Goal: Communication & Community: Connect with others

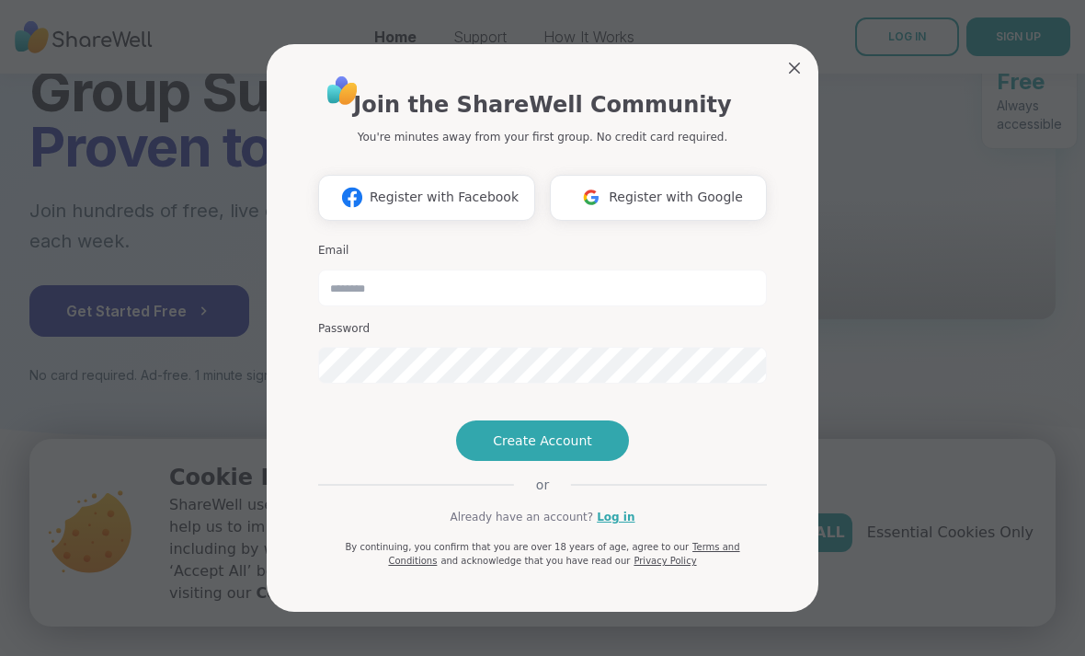
click at [728, 175] on button "Register with Google" at bounding box center [658, 198] width 217 height 46
click at [722, 188] on span "Register with Google" at bounding box center [676, 197] width 134 height 19
click at [687, 188] on span "Register with Google" at bounding box center [676, 197] width 134 height 19
click at [686, 188] on span "Register with Google" at bounding box center [676, 197] width 134 height 19
click at [698, 188] on span "Register with Google" at bounding box center [676, 197] width 134 height 19
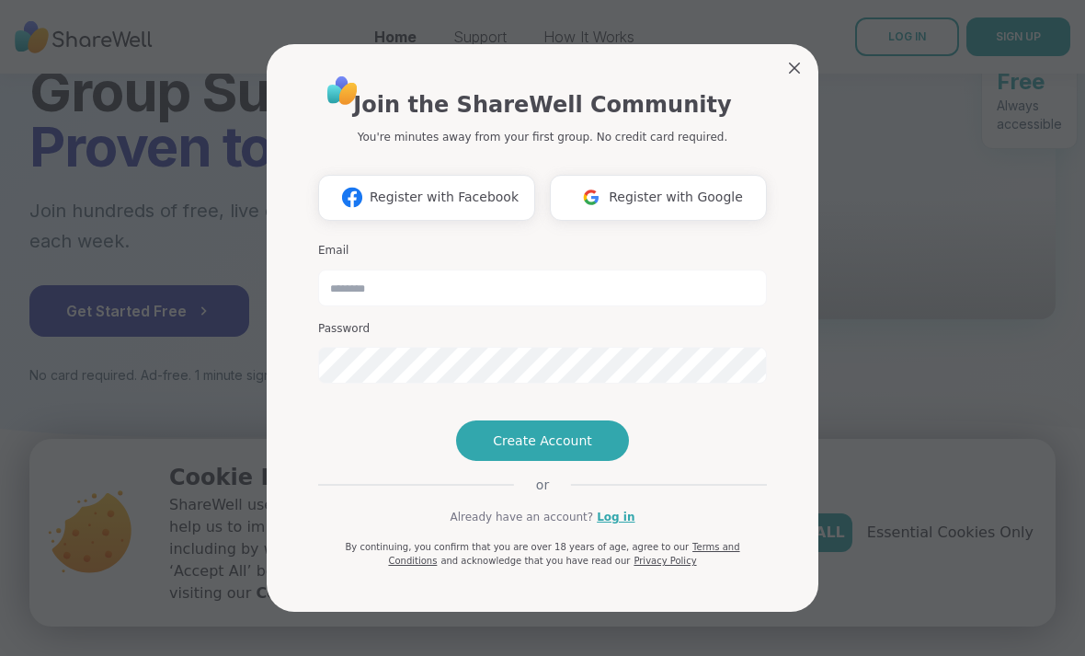
click at [697, 188] on span "Register with Google" at bounding box center [676, 197] width 134 height 19
click at [527, 269] on input "email" at bounding box center [542, 287] width 449 height 37
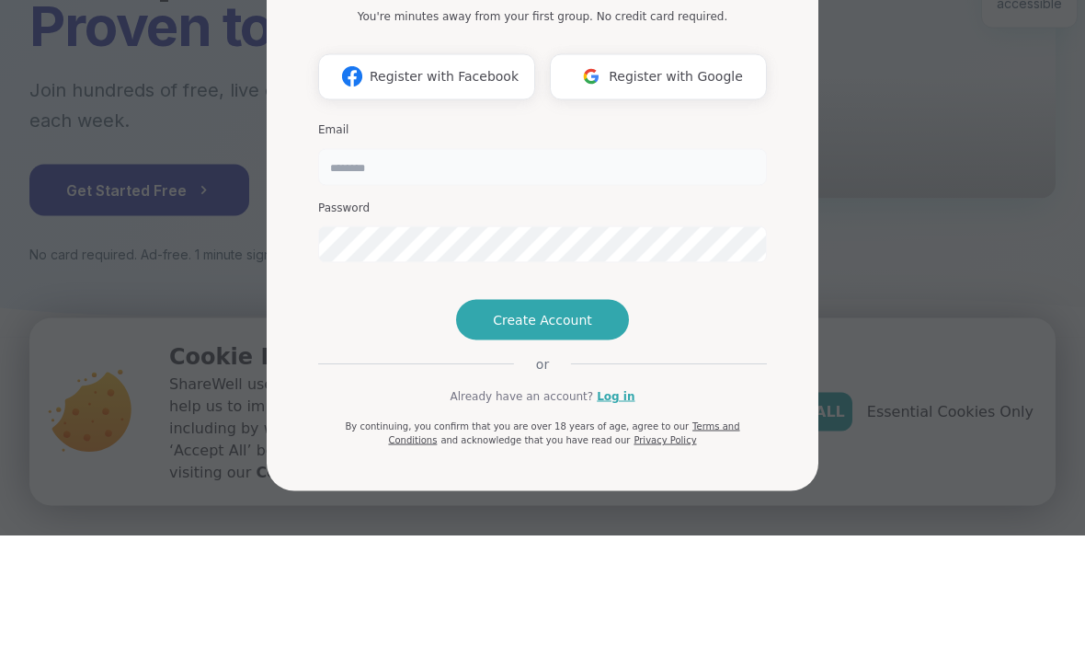
type input "**********"
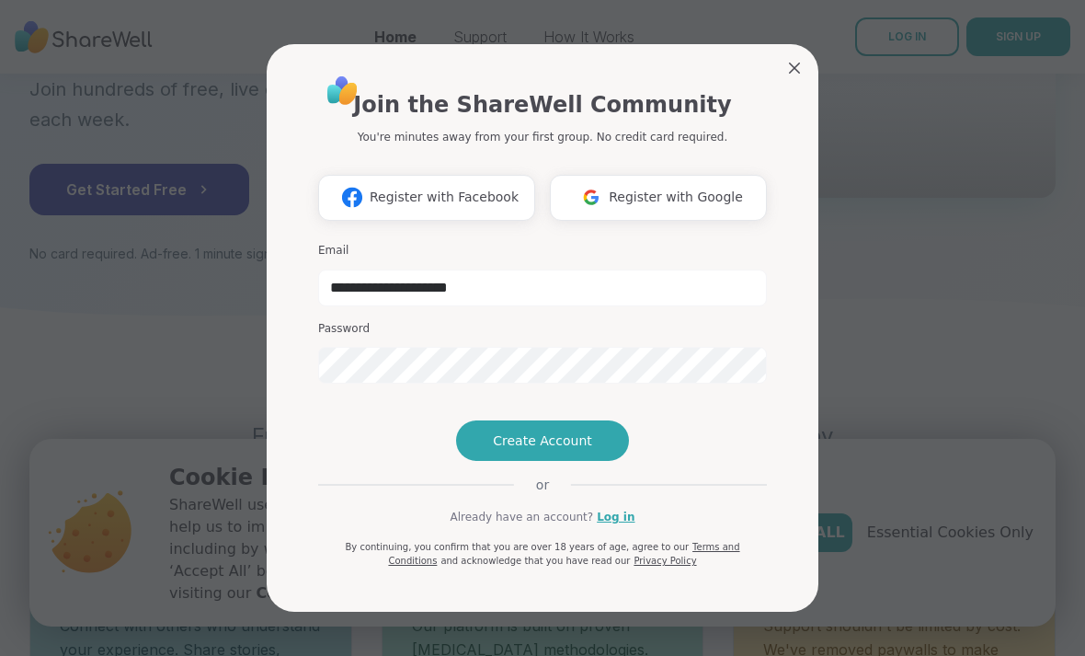
scroll to position [304, 0]
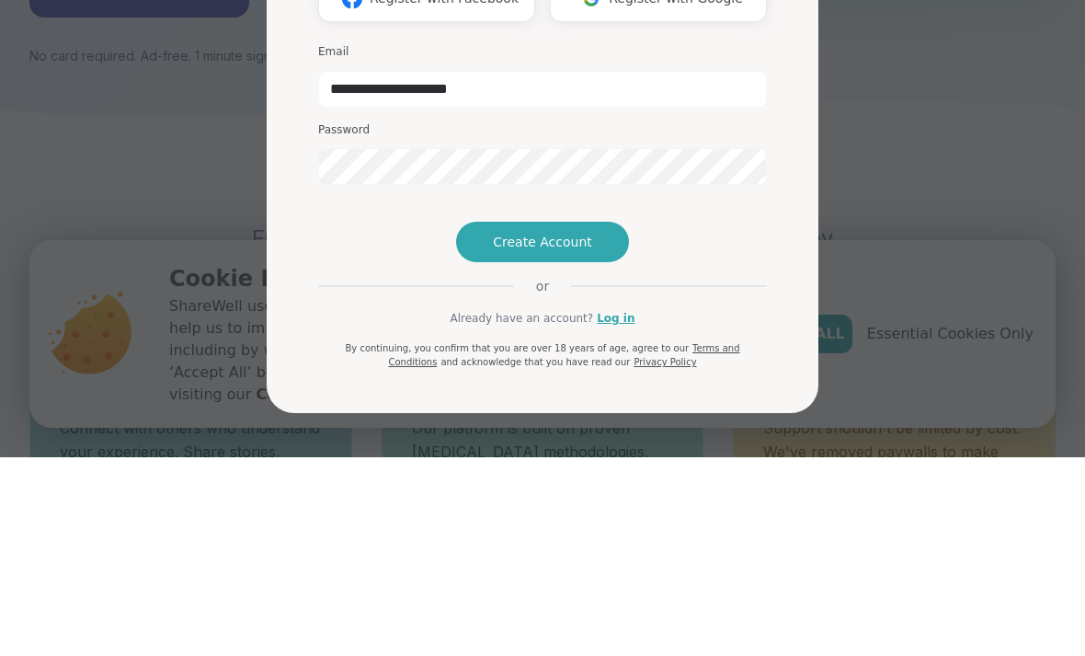
click at [605, 420] on button "Create Account" at bounding box center [542, 440] width 173 height 40
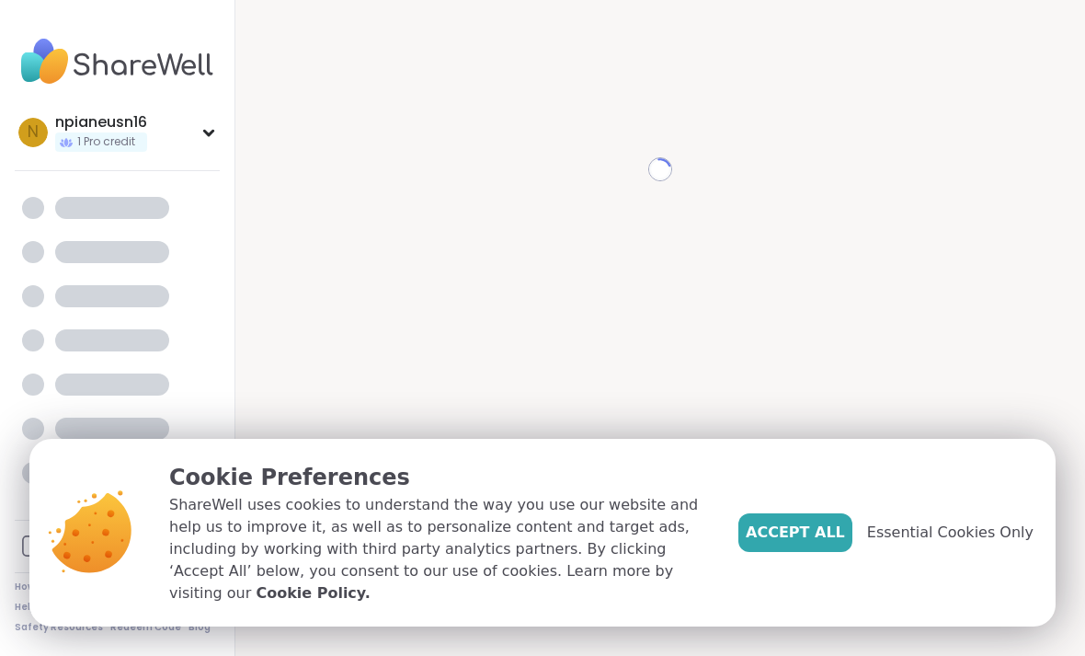
scroll to position [18, 0]
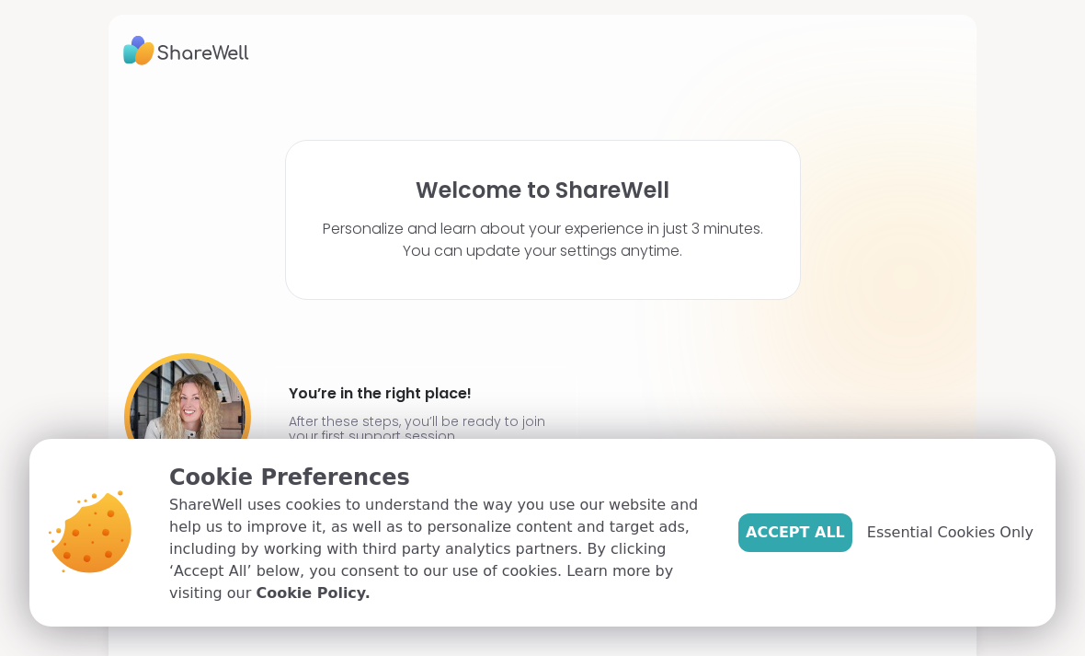
click at [831, 544] on span "Accept All" at bounding box center [795, 532] width 99 height 22
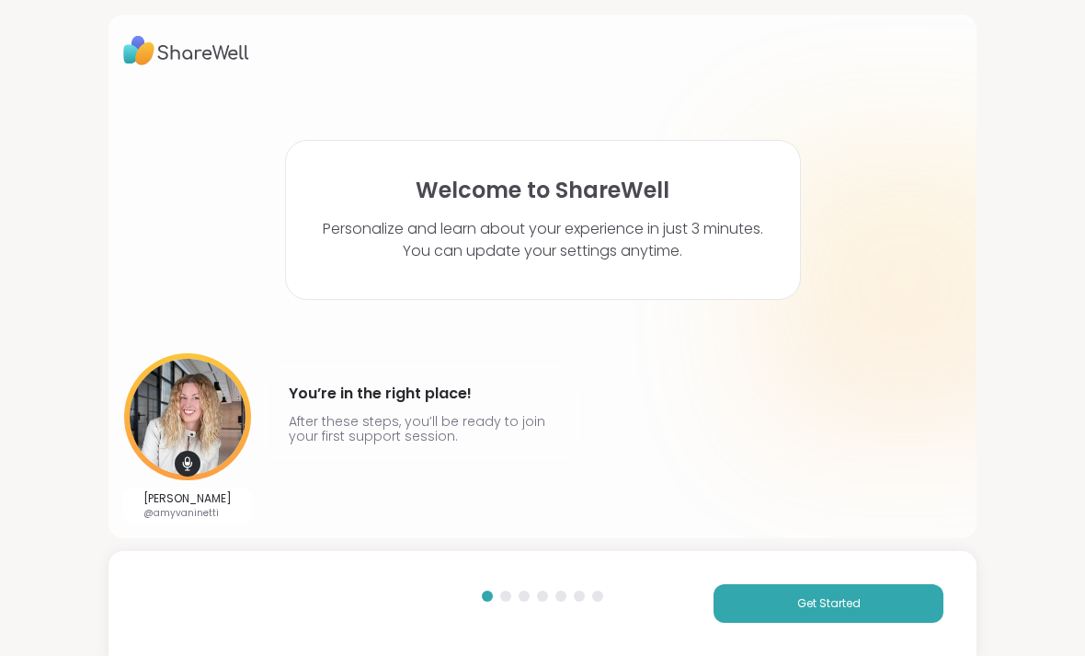
click at [888, 599] on button "Get Started" at bounding box center [829, 603] width 230 height 39
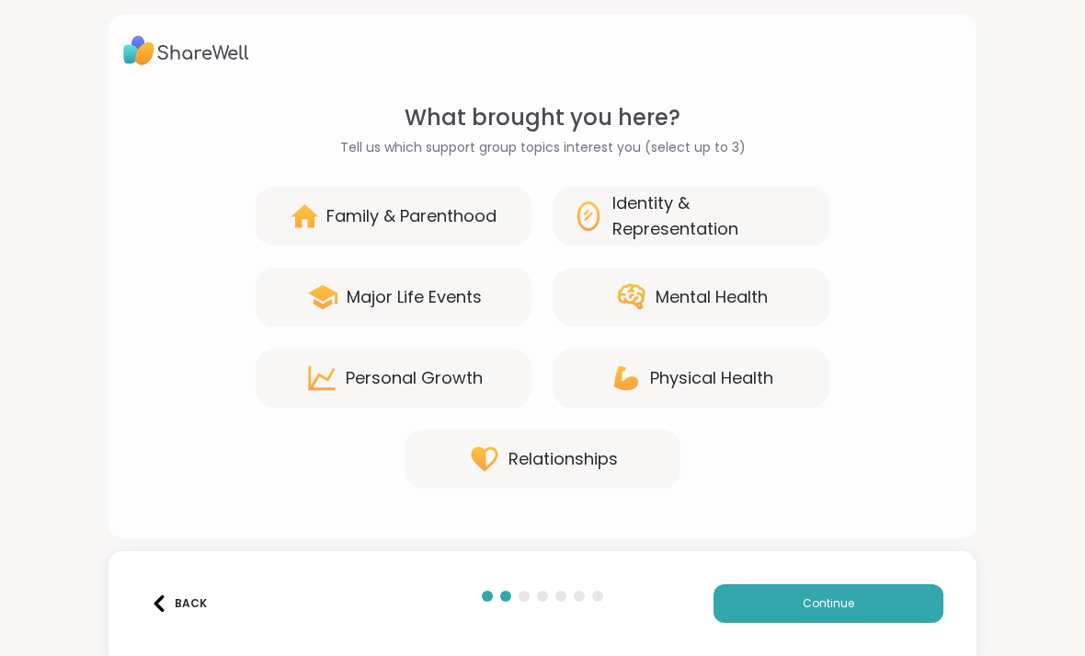
click at [585, 452] on div "Relationships" at bounding box center [563, 459] width 109 height 26
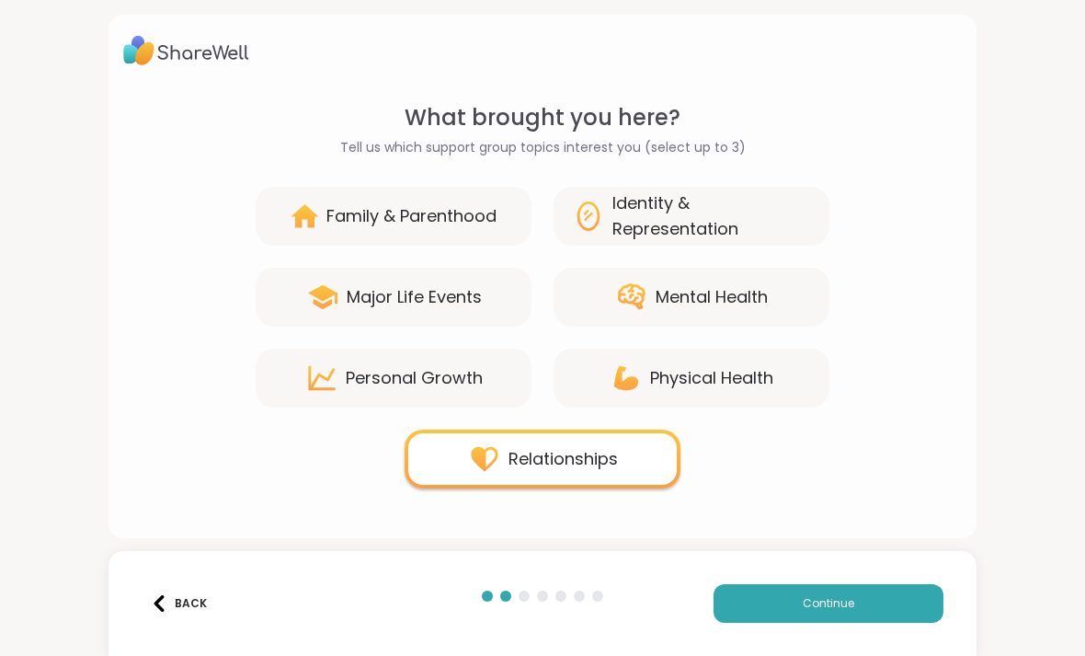
click at [760, 302] on div "Mental Health" at bounding box center [712, 297] width 112 height 26
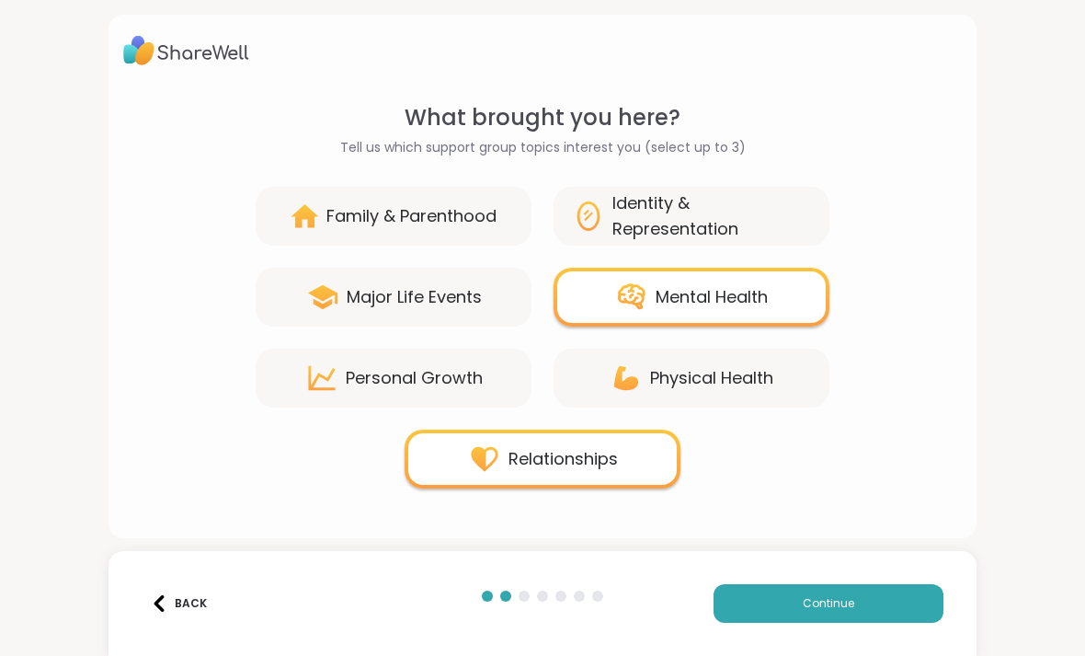
click at [436, 378] on div "Personal Growth" at bounding box center [414, 378] width 137 height 26
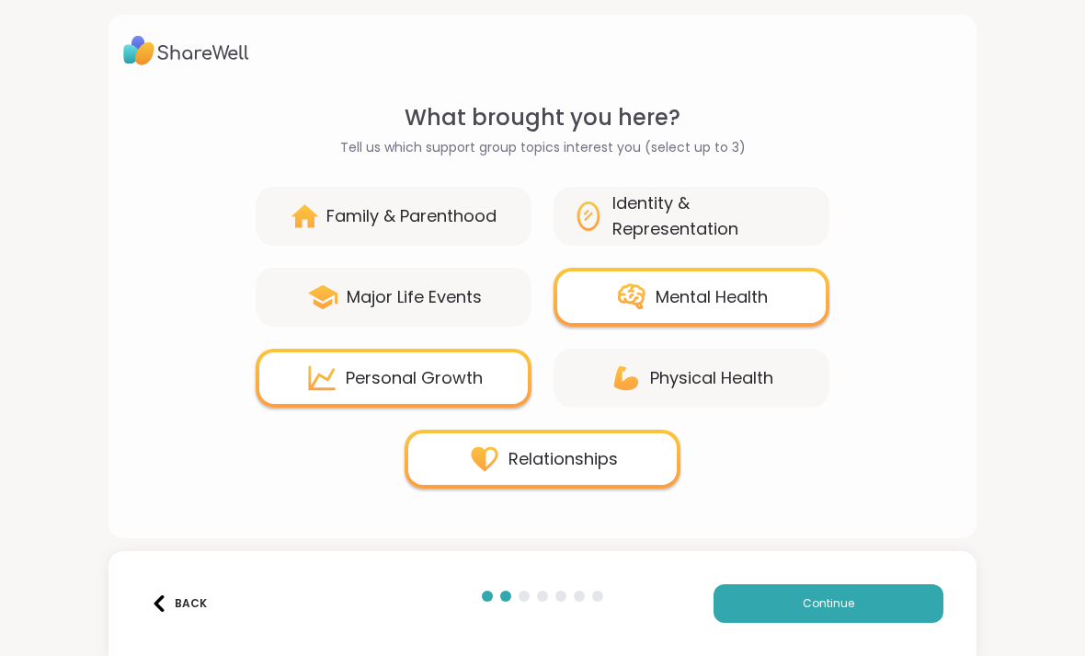
click at [888, 621] on button "Continue" at bounding box center [829, 603] width 230 height 39
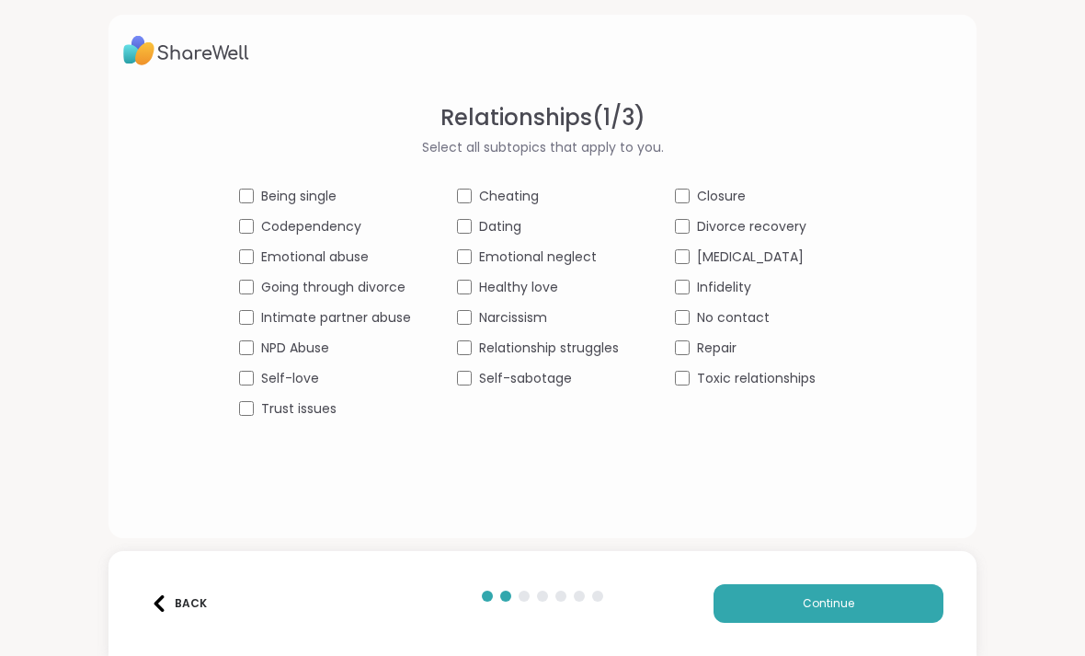
click at [380, 315] on span "Intimate partner abuse" at bounding box center [336, 317] width 150 height 19
click at [389, 293] on span "Going through divorce" at bounding box center [333, 287] width 144 height 19
click at [379, 247] on div "Emotional abuse" at bounding box center [325, 256] width 172 height 19
click at [355, 221] on span "Codependency" at bounding box center [311, 226] width 100 height 19
click at [315, 202] on span "Being single" at bounding box center [298, 196] width 75 height 19
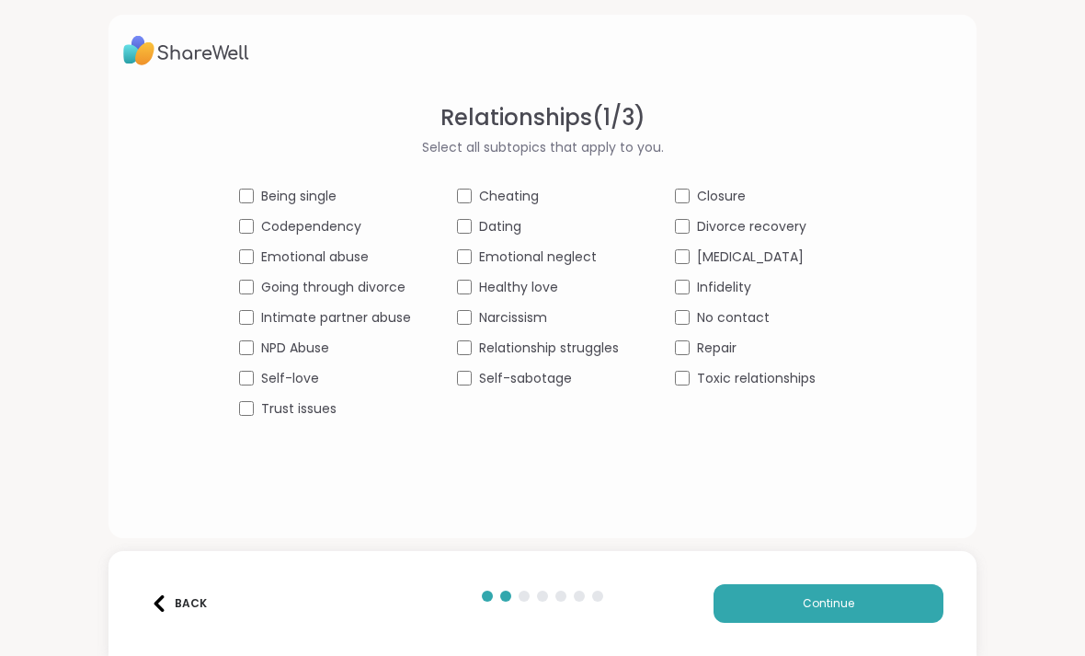
click at [797, 371] on span "Toxic relationships" at bounding box center [756, 378] width 119 height 19
click at [775, 235] on span "Divorce recovery" at bounding box center [751, 226] width 109 height 19
click at [761, 254] on span "[MEDICAL_DATA]" at bounding box center [750, 256] width 107 height 19
click at [334, 464] on div "Relationships ( 1 / 3 ) Select all subtopics that apply to you. Being single Ch…" at bounding box center [542, 304] width 839 height 407
click at [321, 407] on span "Trust issues" at bounding box center [298, 408] width 75 height 19
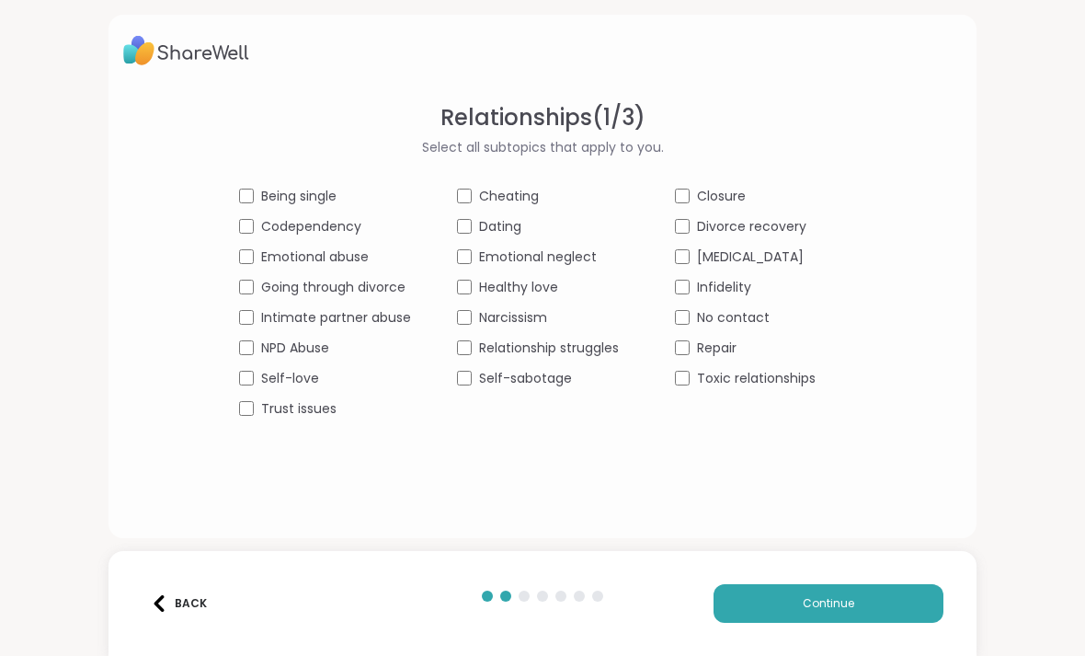
click at [321, 407] on span "Trust issues" at bounding box center [298, 408] width 75 height 19
click at [540, 282] on span "Healthy love" at bounding box center [518, 287] width 79 height 19
click at [580, 261] on span "Emotional neglect" at bounding box center [538, 256] width 118 height 19
click at [897, 591] on button "Continue" at bounding box center [829, 603] width 230 height 39
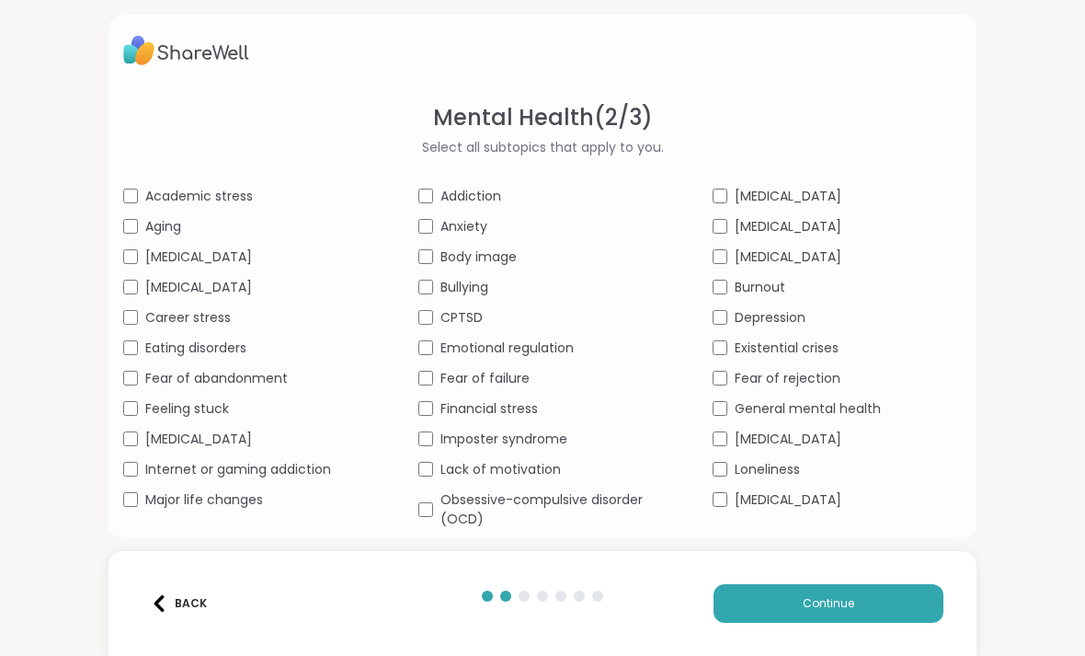
click at [187, 614] on button "Back" at bounding box center [179, 603] width 74 height 39
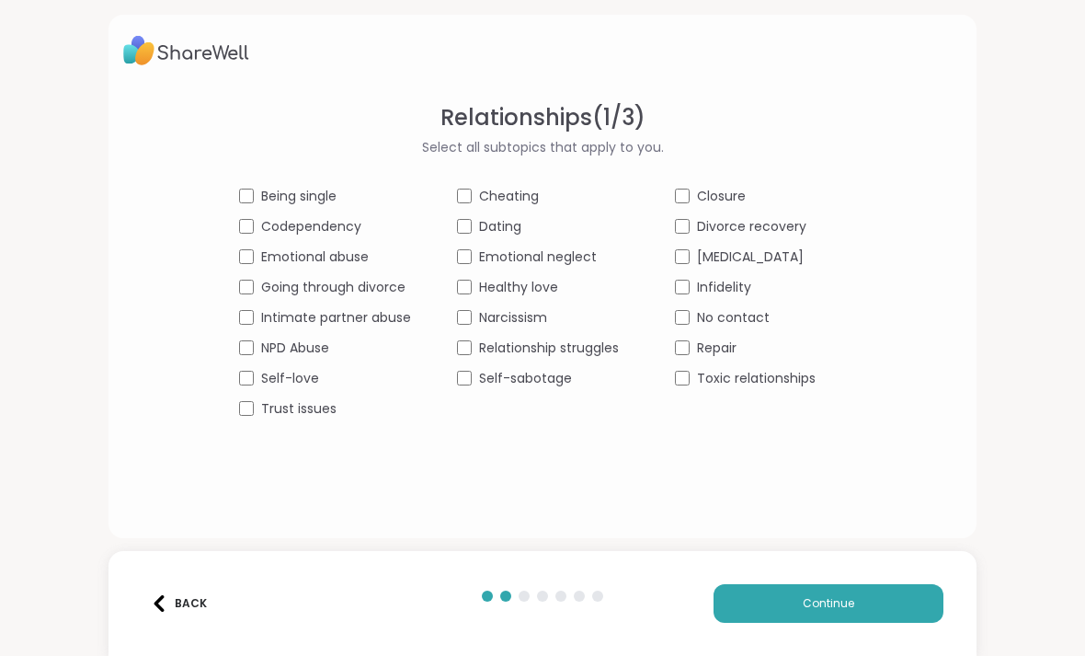
click at [506, 194] on span "Cheating" at bounding box center [509, 196] width 60 height 19
click at [856, 601] on button "Continue" at bounding box center [829, 603] width 230 height 39
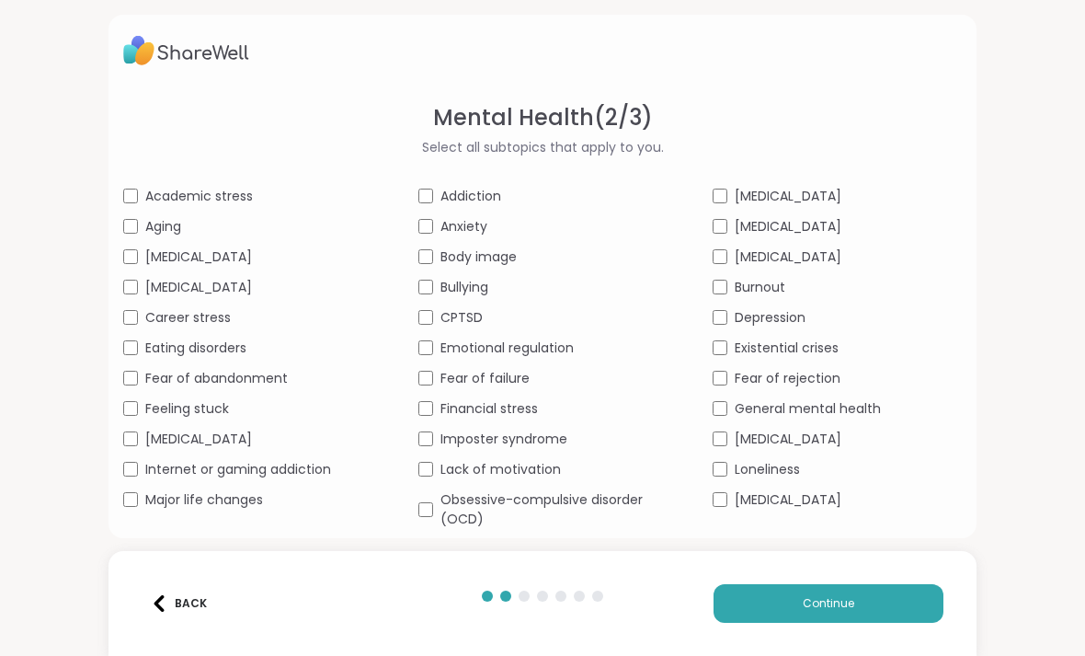
click at [483, 189] on span "Addiction" at bounding box center [471, 196] width 61 height 19
click at [178, 294] on span "[MEDICAL_DATA]" at bounding box center [198, 287] width 107 height 19
click at [218, 408] on span "Feeling stuck" at bounding box center [187, 408] width 84 height 19
click at [853, 596] on span "Continue" at bounding box center [829, 603] width 52 height 17
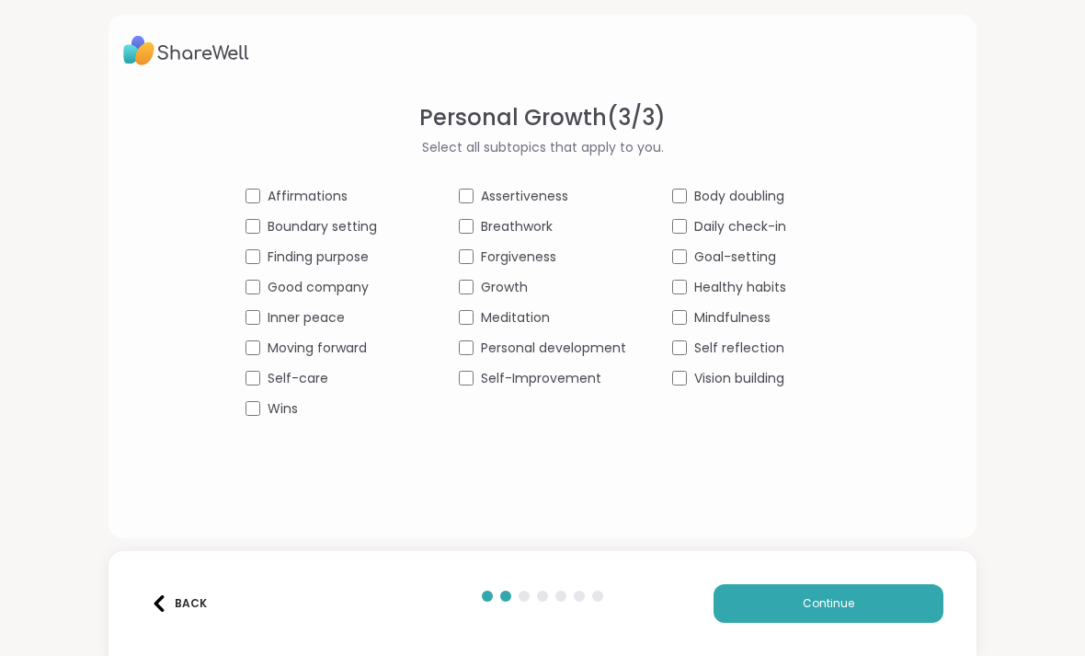
click at [567, 379] on span "Self-Improvement" at bounding box center [541, 378] width 120 height 19
click at [338, 374] on div "Self-care" at bounding box center [329, 378] width 167 height 19
click at [776, 201] on span "Body doubling" at bounding box center [739, 196] width 90 height 19
click at [770, 201] on span "Body doubling" at bounding box center [739, 196] width 90 height 19
click at [544, 265] on span "Forgiveness" at bounding box center [518, 256] width 75 height 19
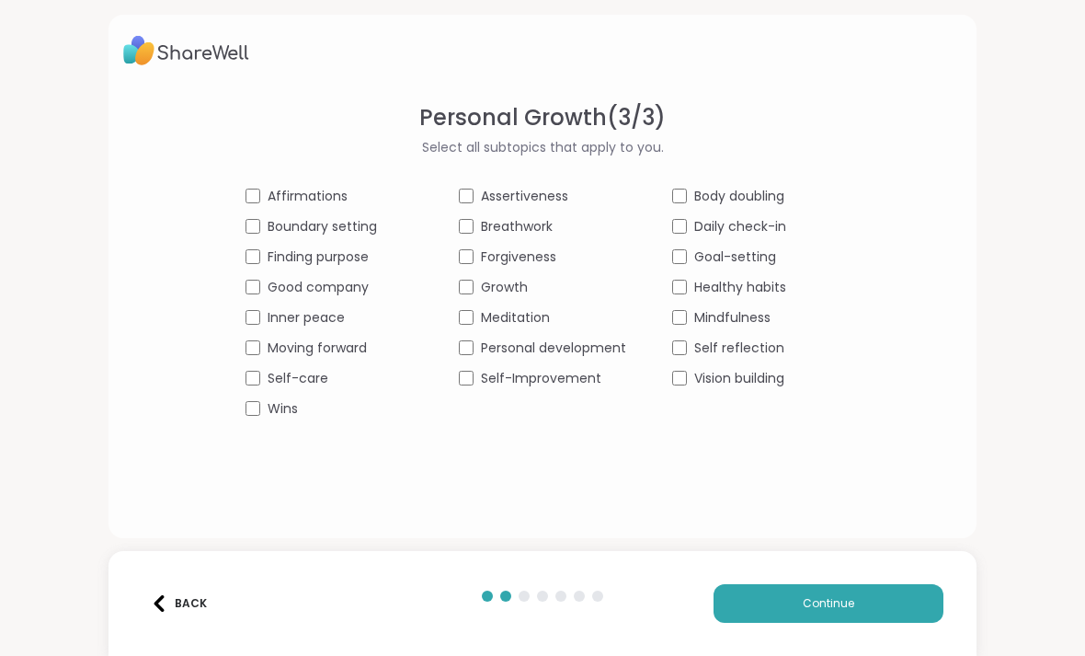
click at [543, 195] on span "Assertiveness" at bounding box center [524, 196] width 87 height 19
click at [364, 263] on span "Finding purpose" at bounding box center [318, 256] width 101 height 19
click at [362, 230] on span "Boundary setting" at bounding box center [322, 226] width 109 height 19
click at [320, 193] on span "Affirmations" at bounding box center [308, 196] width 80 height 19
click at [559, 355] on span "Personal development" at bounding box center [553, 347] width 145 height 19
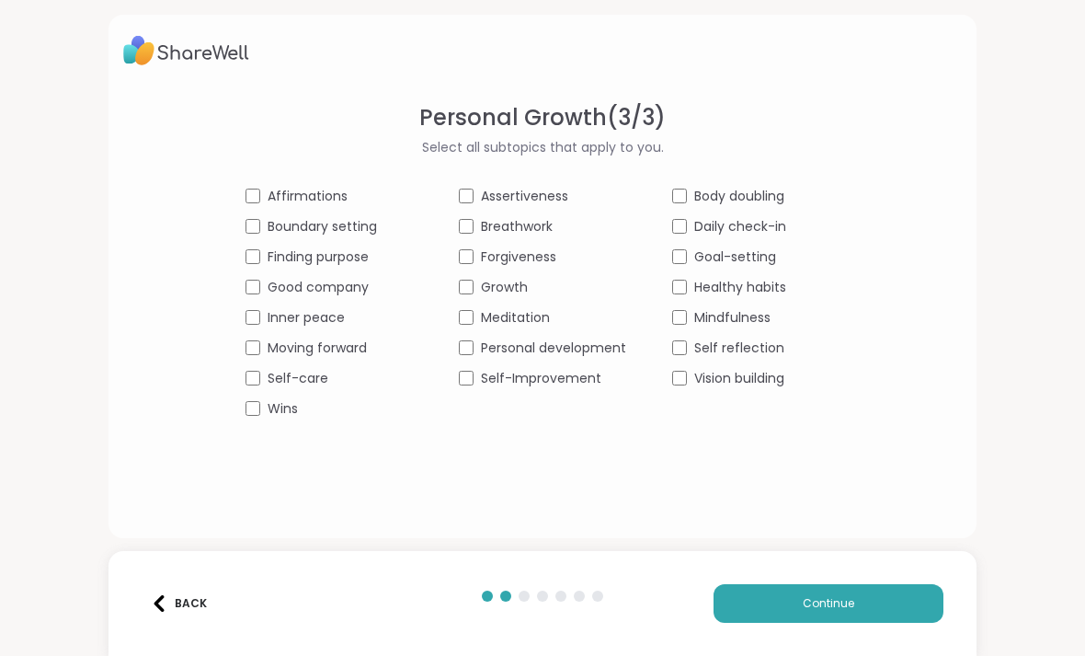
click at [873, 610] on button "Continue" at bounding box center [829, 603] width 230 height 39
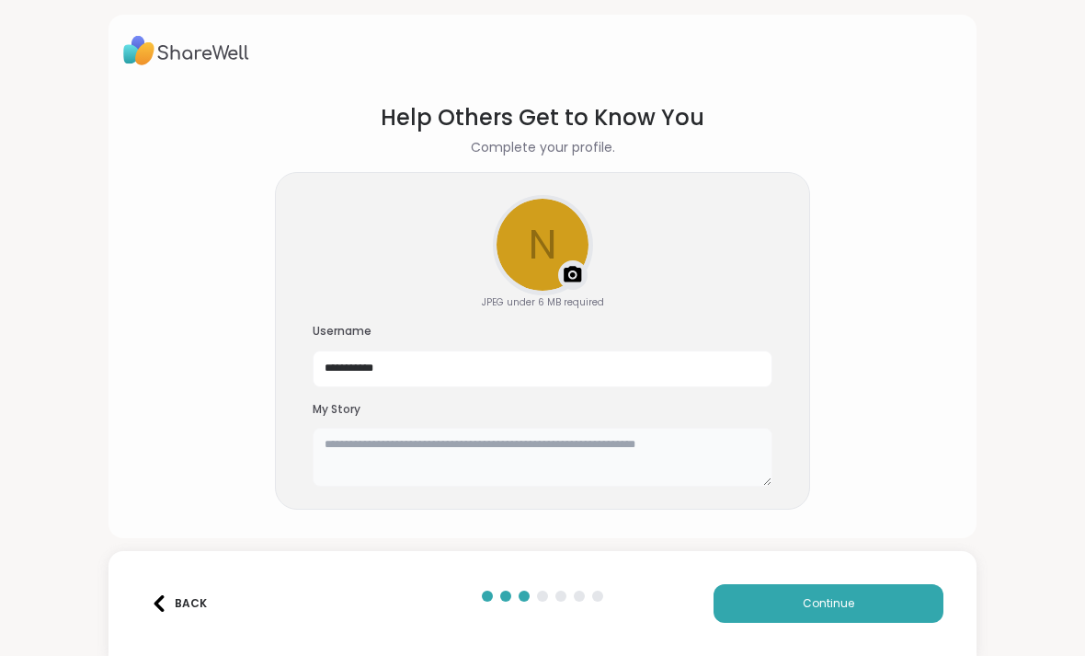
click at [613, 453] on textarea at bounding box center [543, 457] width 460 height 59
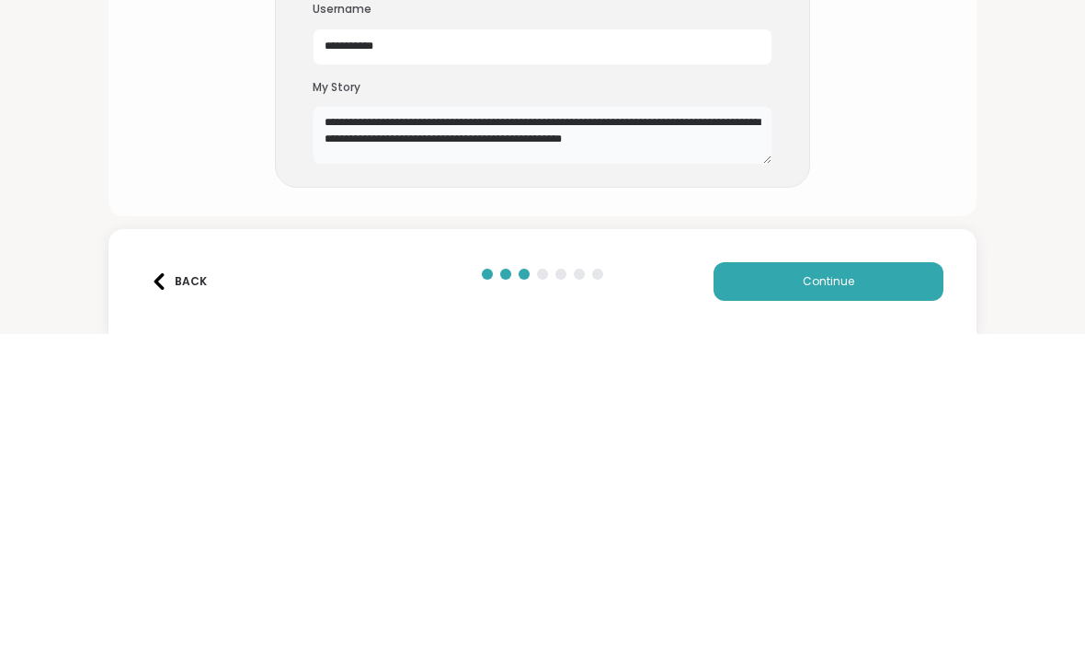
type textarea "**********"
click at [1003, 227] on div "**********" at bounding box center [542, 328] width 1085 height 656
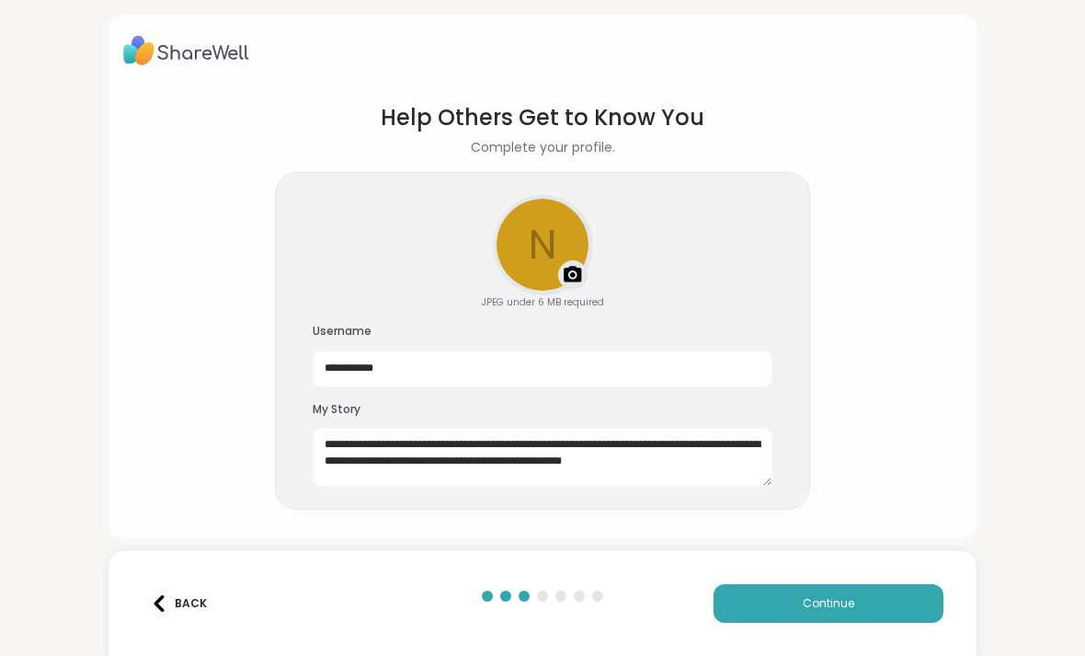
click at [888, 603] on button "Continue" at bounding box center [829, 603] width 230 height 39
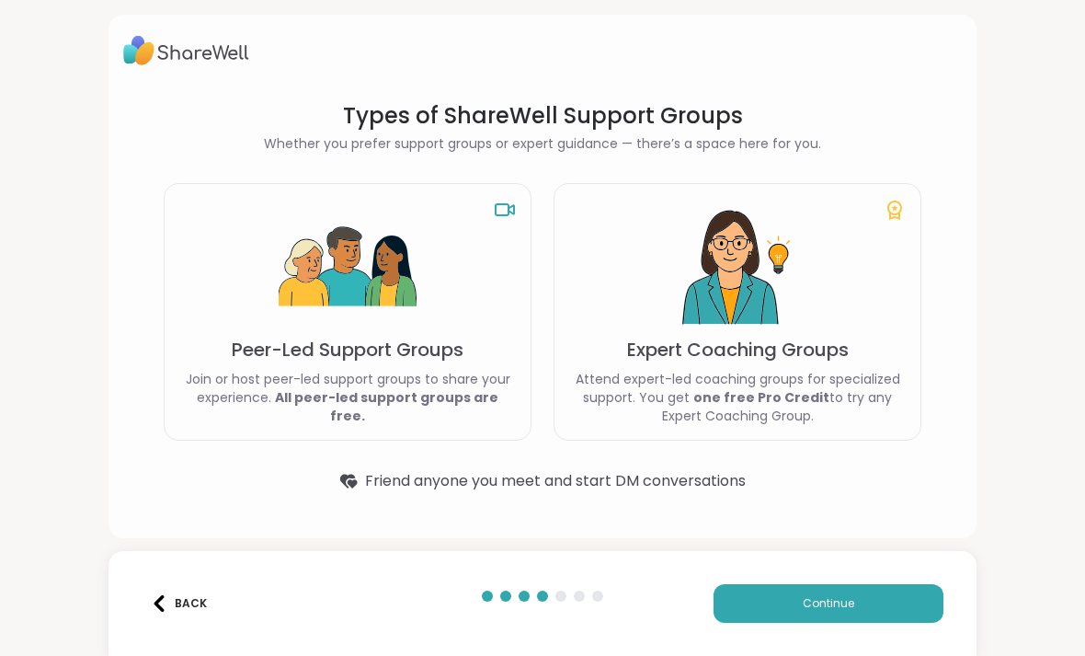
click at [440, 289] on div "Peer-Led Support Groups Join or host peer-led support groups to share your expe…" at bounding box center [348, 312] width 368 height 258
click at [441, 387] on p "Join or host peer-led support groups to share your experience. All peer-led sup…" at bounding box center [347, 397] width 337 height 55
click at [497, 204] on rect at bounding box center [502, 209] width 13 height 11
click at [865, 608] on button "Continue" at bounding box center [829, 603] width 230 height 39
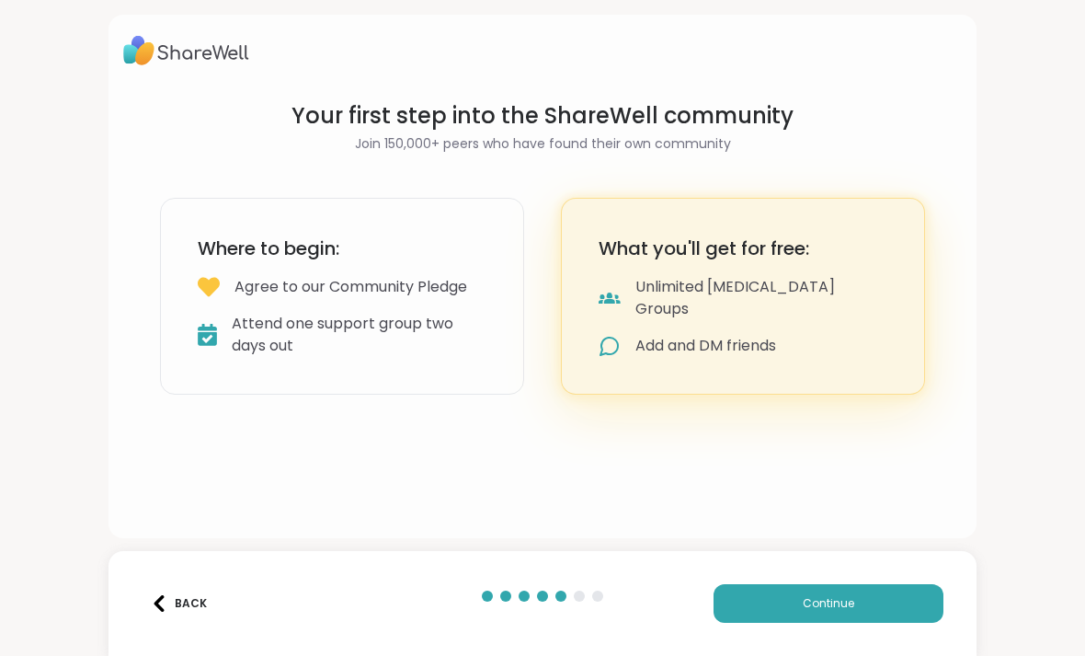
click at [896, 598] on button "Continue" at bounding box center [829, 603] width 230 height 39
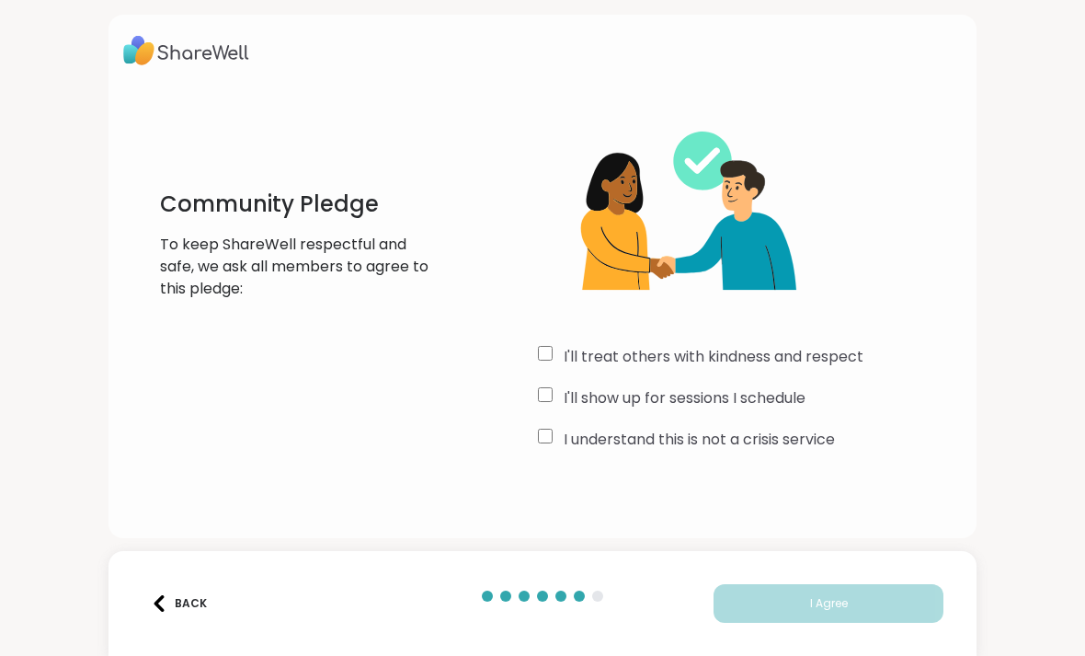
click at [806, 357] on label "I'll treat others with kindness and respect" at bounding box center [714, 357] width 300 height 22
click at [785, 402] on label "I'll show up for sessions I schedule" at bounding box center [685, 398] width 242 height 22
click at [779, 442] on label "I understand this is not a crisis service" at bounding box center [699, 440] width 271 height 22
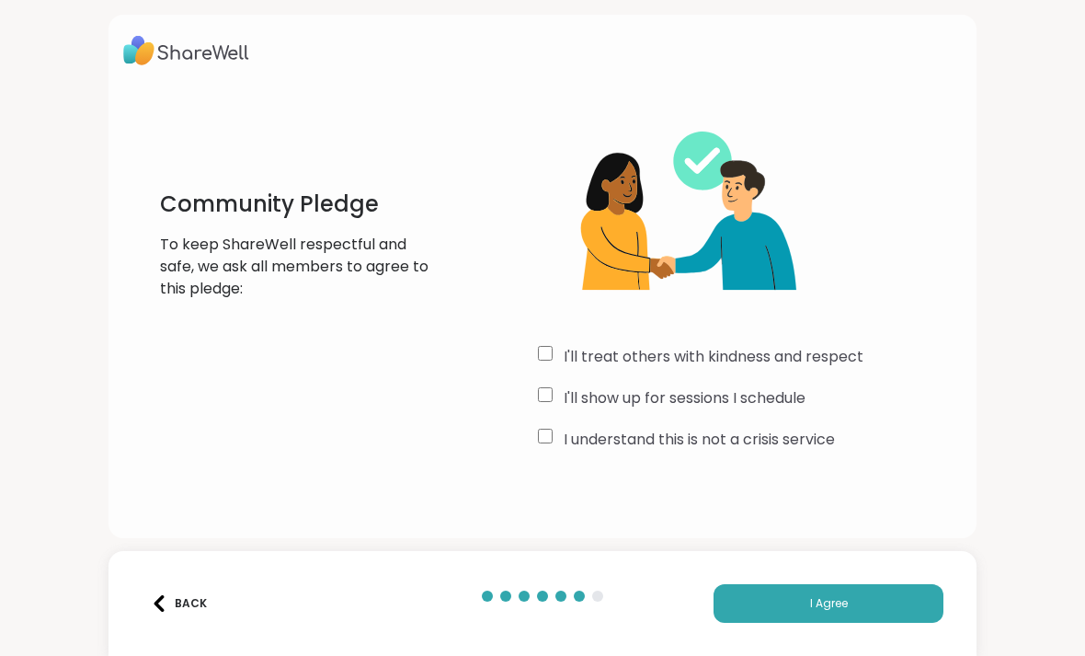
click at [873, 608] on button "I Agree" at bounding box center [829, 603] width 230 height 39
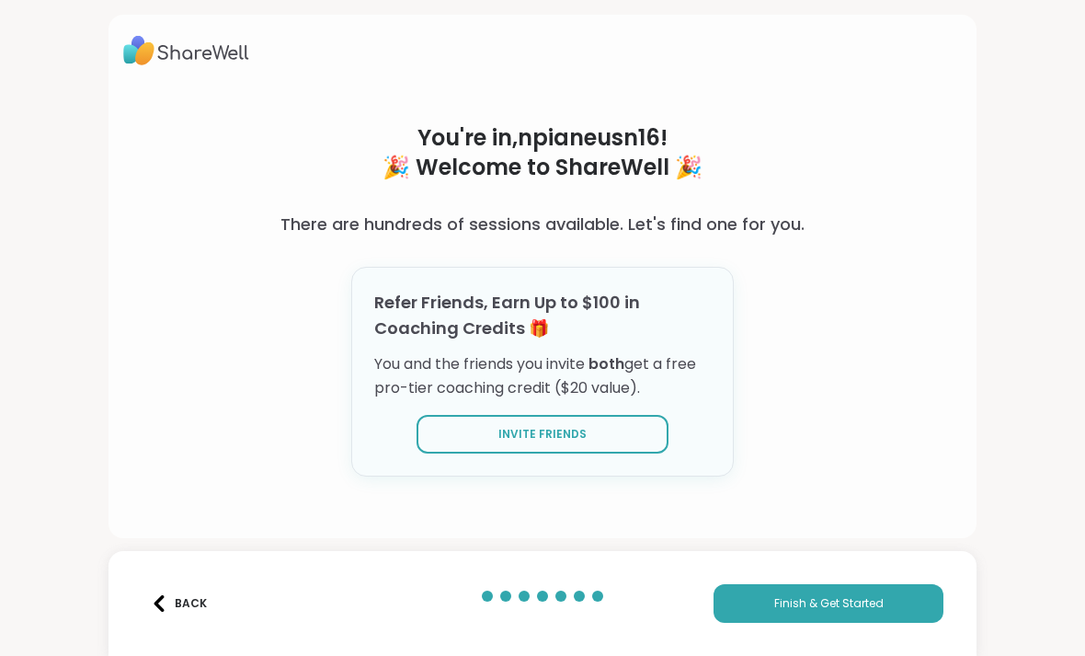
click at [856, 606] on span "Finish & Get Started" at bounding box center [828, 603] width 109 height 17
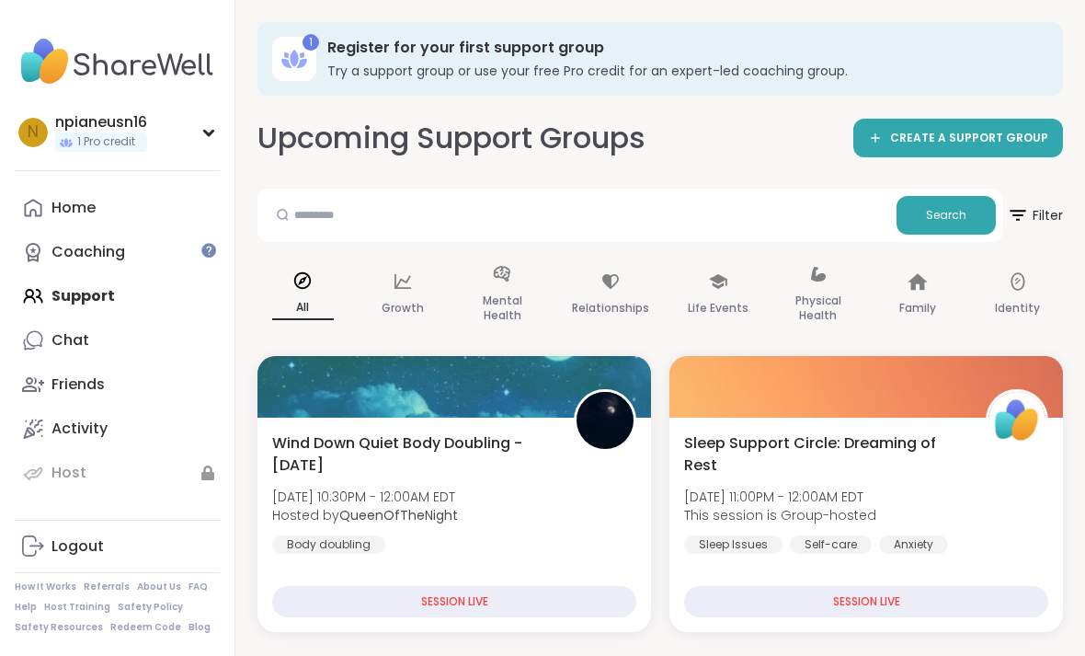
click at [620, 281] on icon at bounding box center [611, 281] width 20 height 20
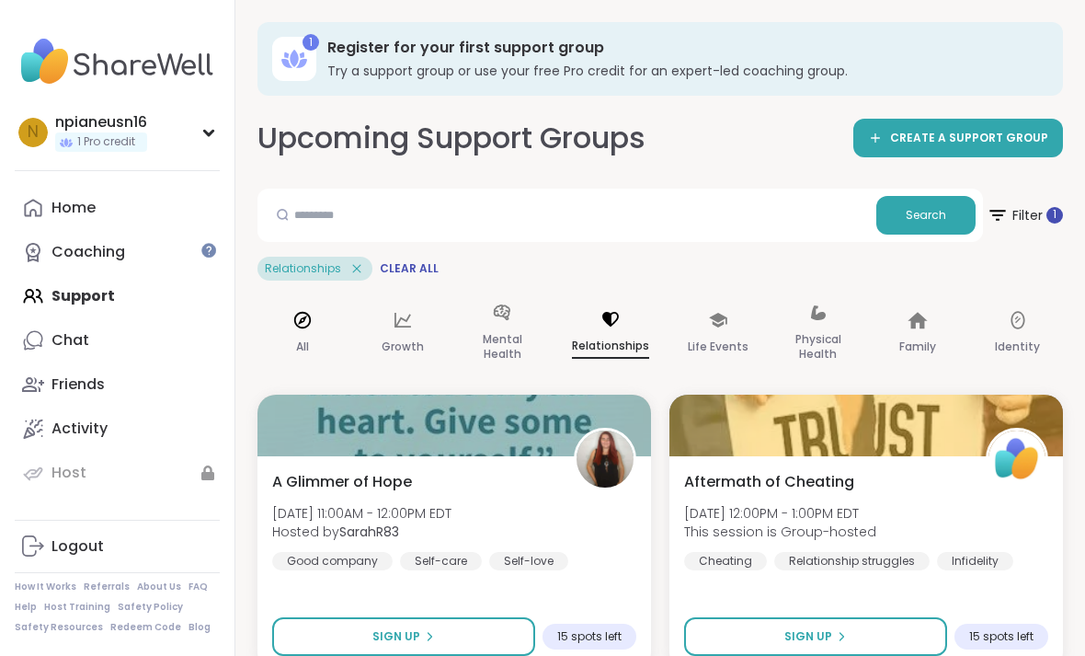
click at [316, 339] on div "All" at bounding box center [303, 334] width 91 height 92
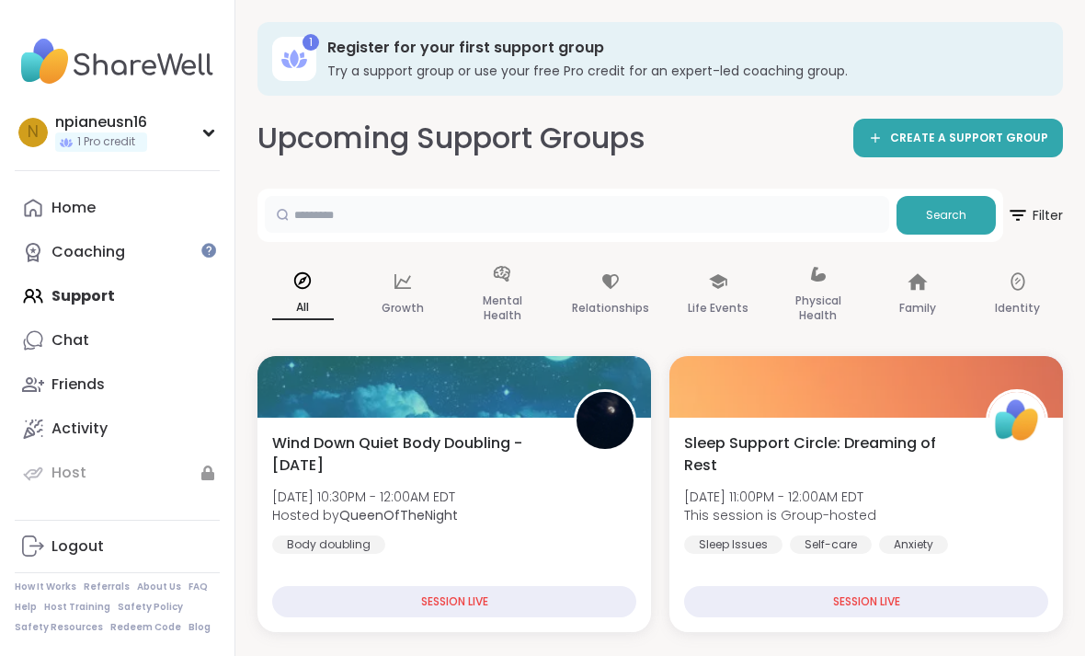
click at [486, 216] on input "text" at bounding box center [577, 214] width 624 height 37
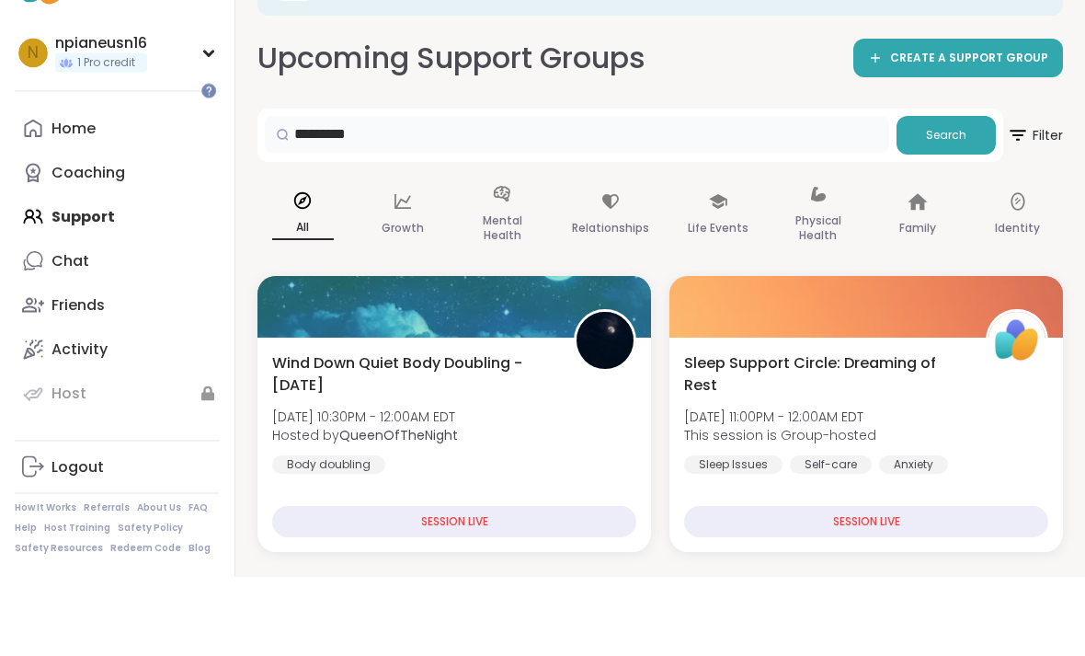
type input "*********"
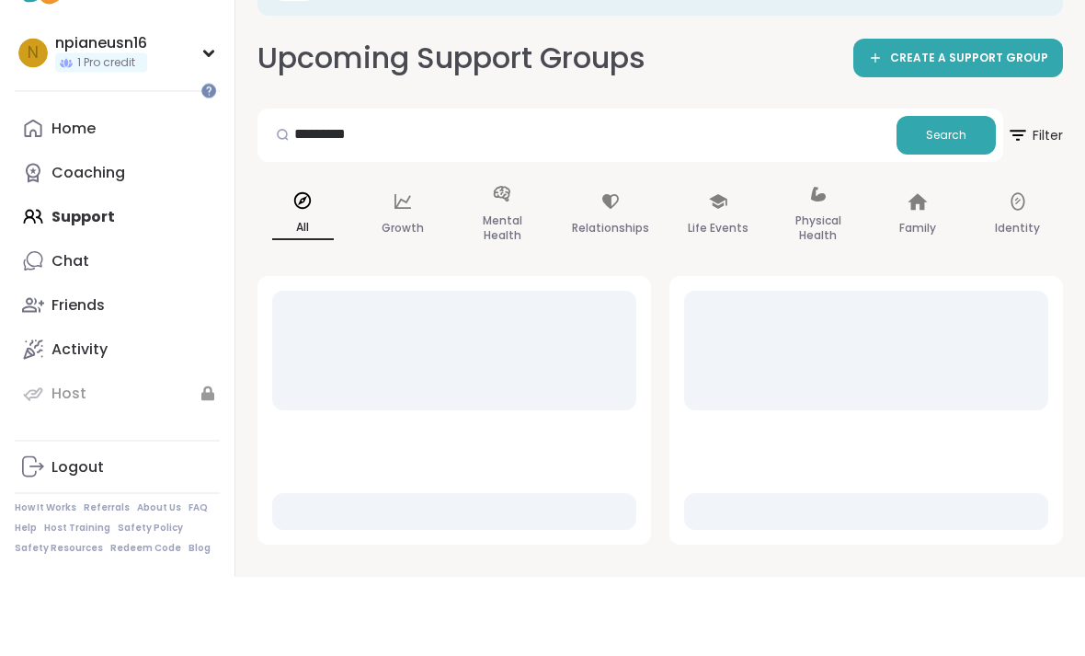
click at [948, 196] on button "Search" at bounding box center [946, 215] width 99 height 39
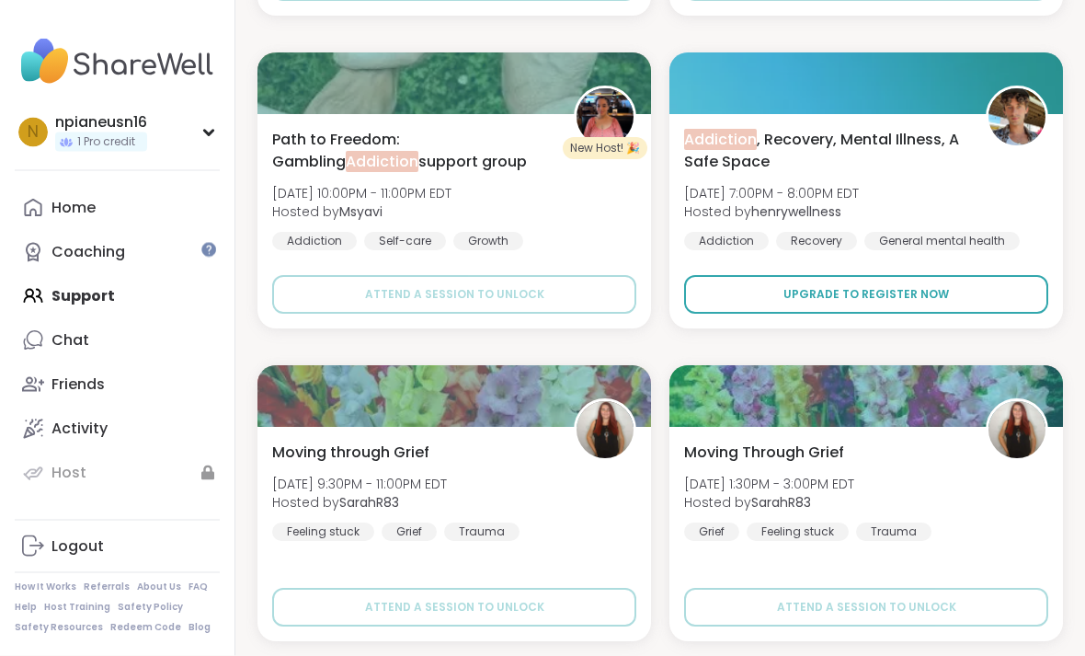
scroll to position [4369, 0]
click at [995, 295] on button "Upgrade to register now" at bounding box center [866, 294] width 364 height 39
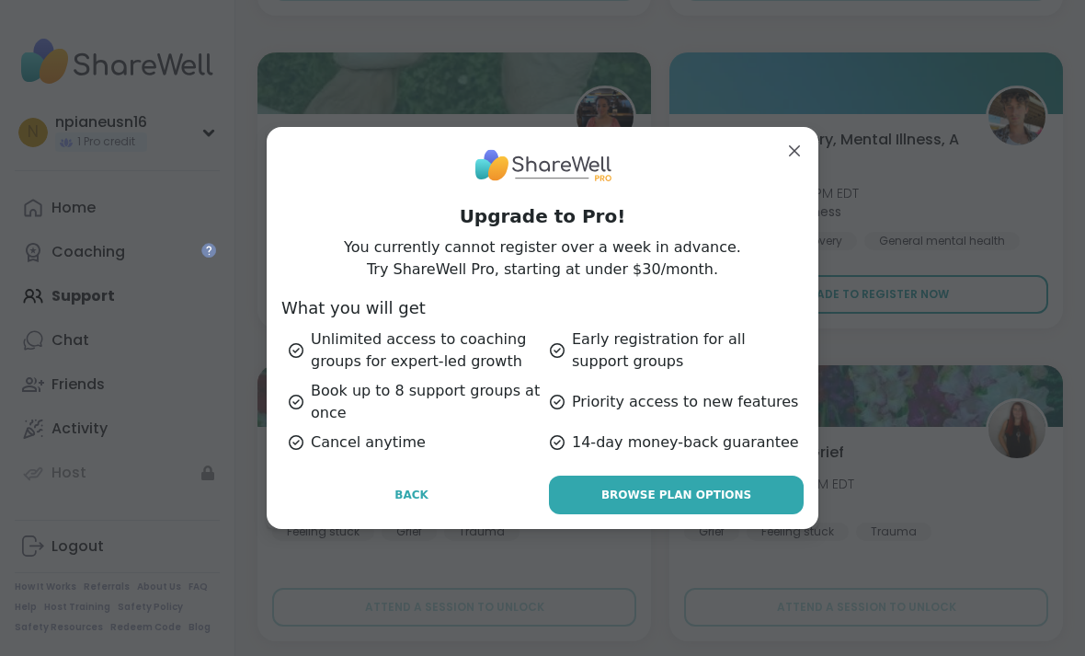
click at [429, 514] on button "Back" at bounding box center [411, 494] width 260 height 39
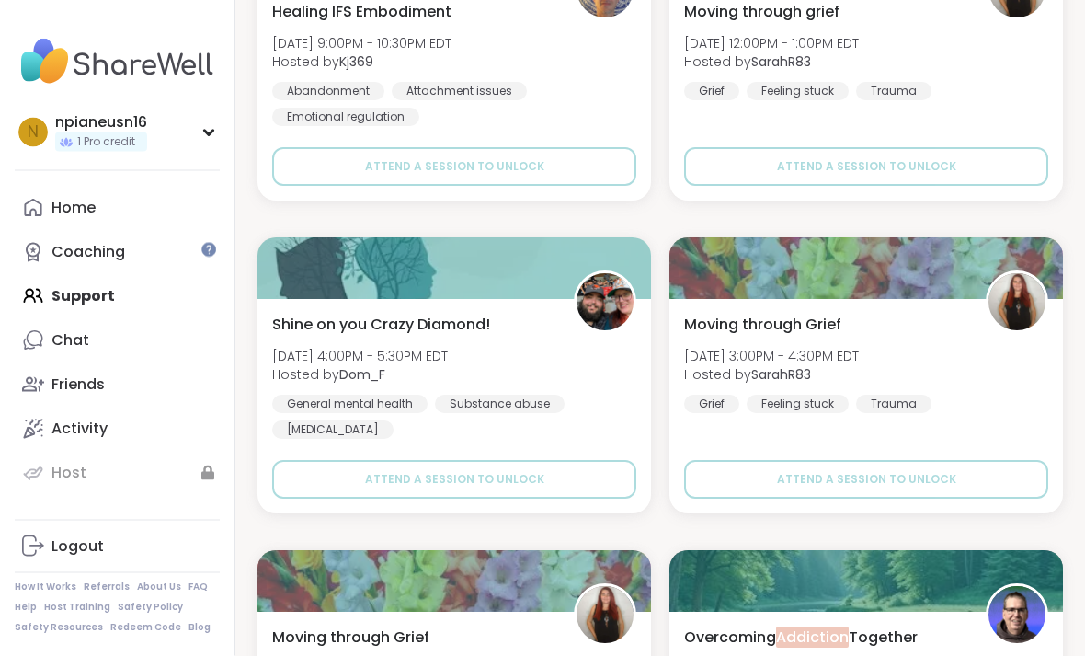
scroll to position [5123, 0]
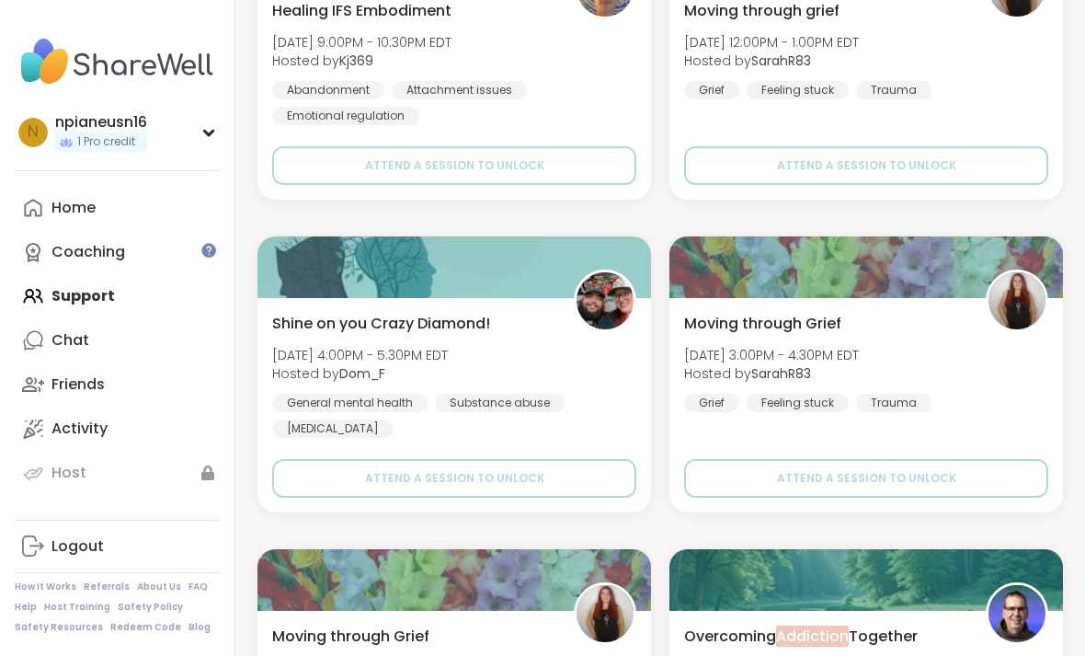
click at [494, 476] on span "Attend a session to unlock" at bounding box center [454, 478] width 179 height 17
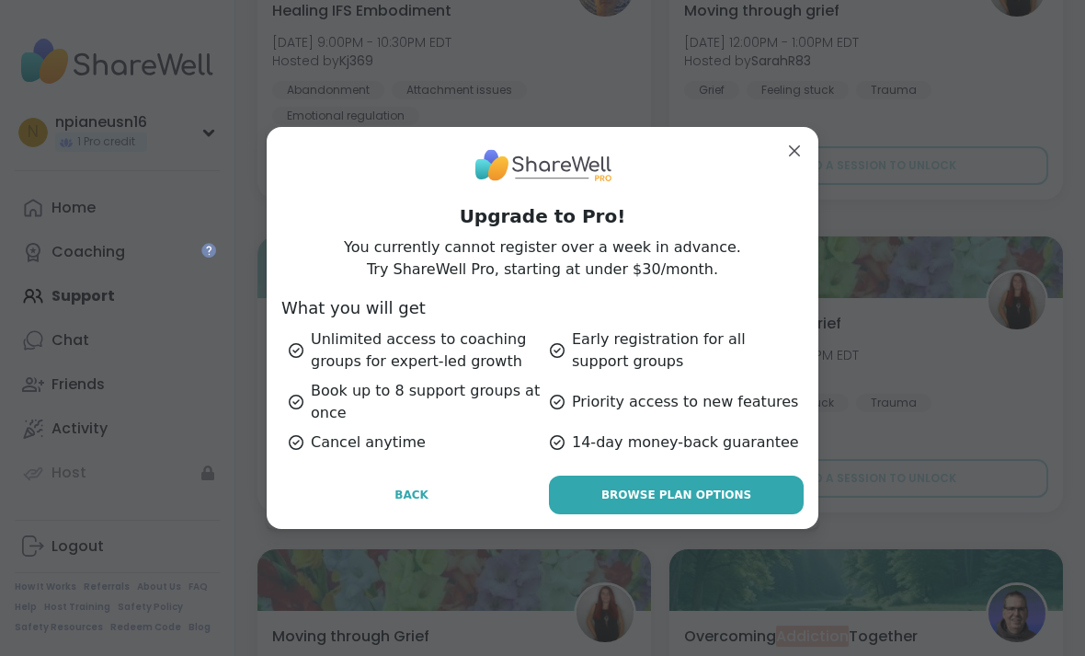
click at [420, 503] on span "Back" at bounding box center [412, 495] width 34 height 17
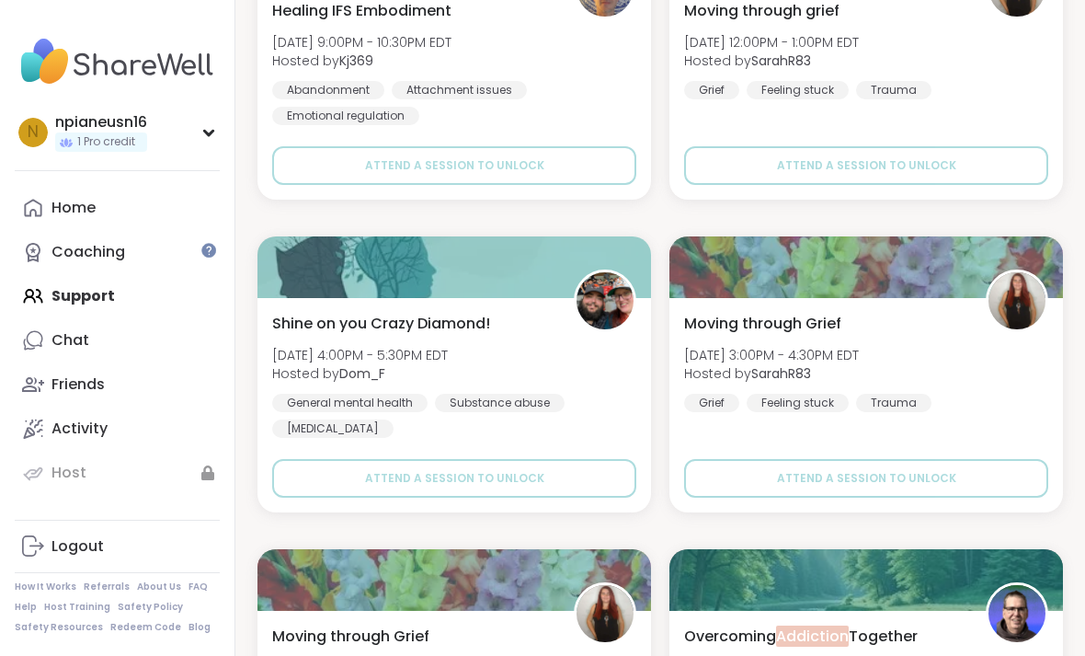
click at [542, 325] on div "Shine on you Crazy Diamond! [DATE] 4:00PM - 5:30PM EDT Hosted by Dom_F General …" at bounding box center [454, 375] width 364 height 125
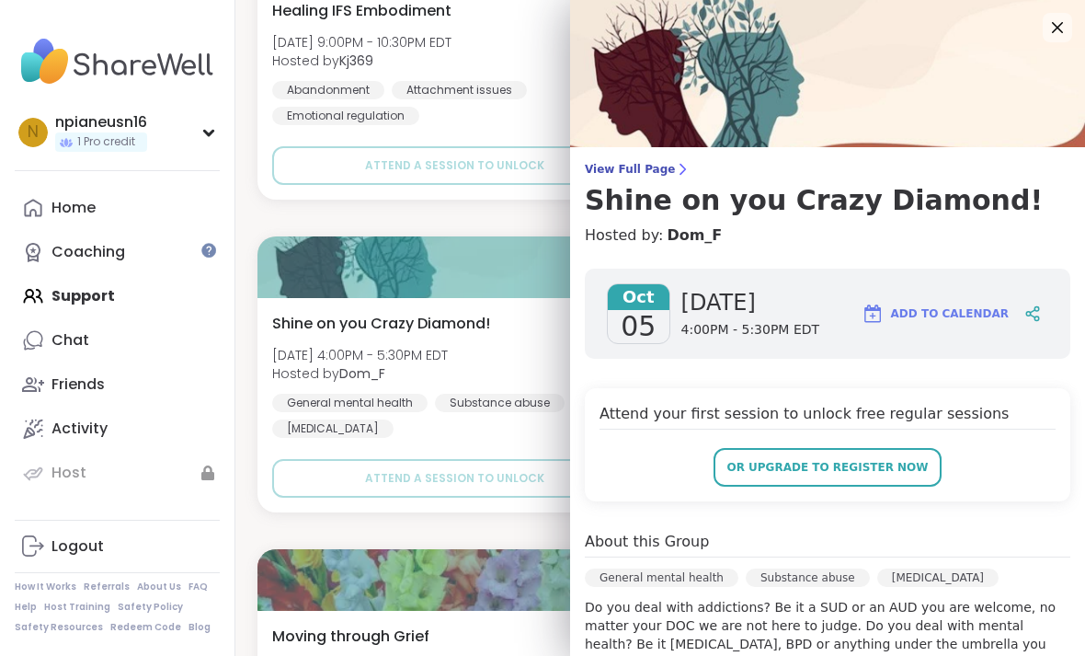
click at [1064, 38] on icon at bounding box center [1058, 28] width 22 height 22
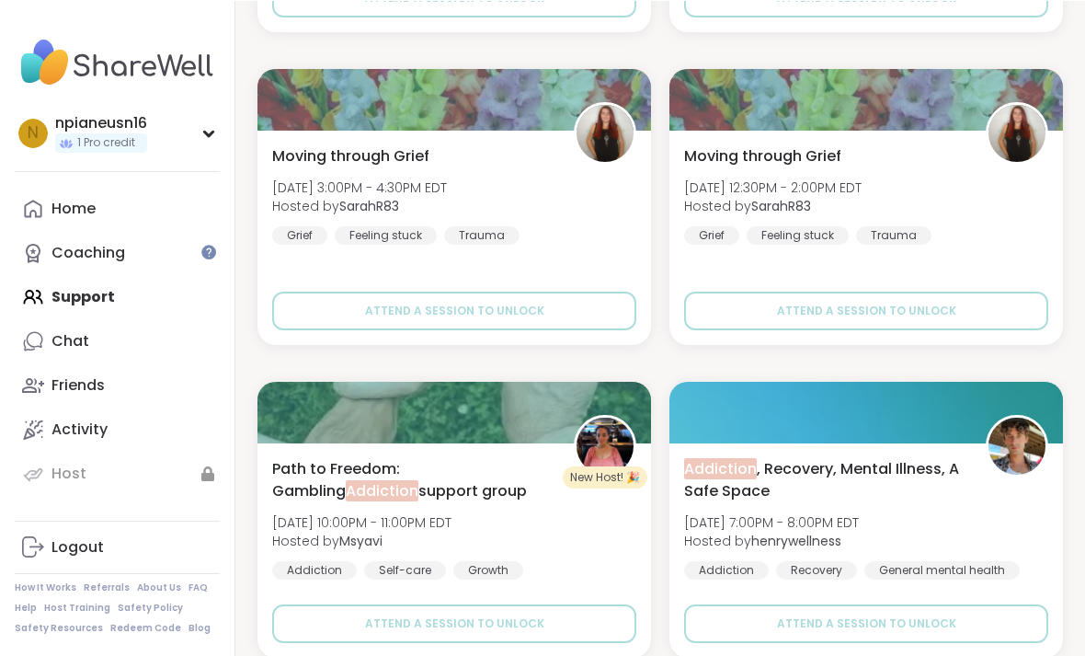
scroll to position [4039, 0]
click at [615, 439] on img at bounding box center [605, 446] width 57 height 57
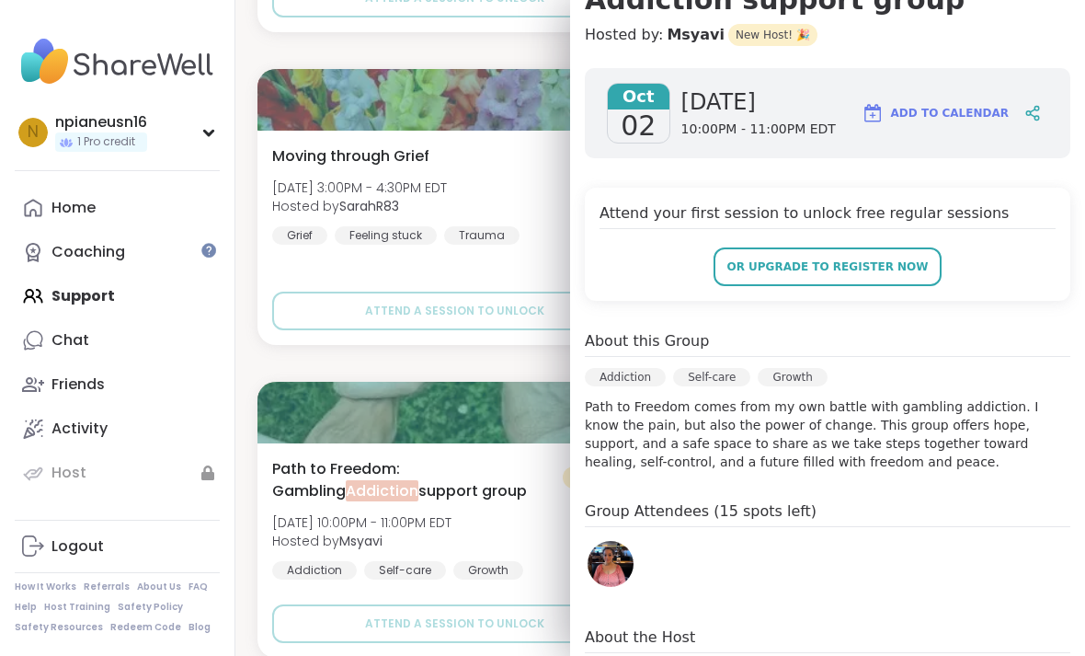
scroll to position [235, 0]
click at [452, 533] on span "Hosted by [PERSON_NAME]" at bounding box center [361, 541] width 179 height 18
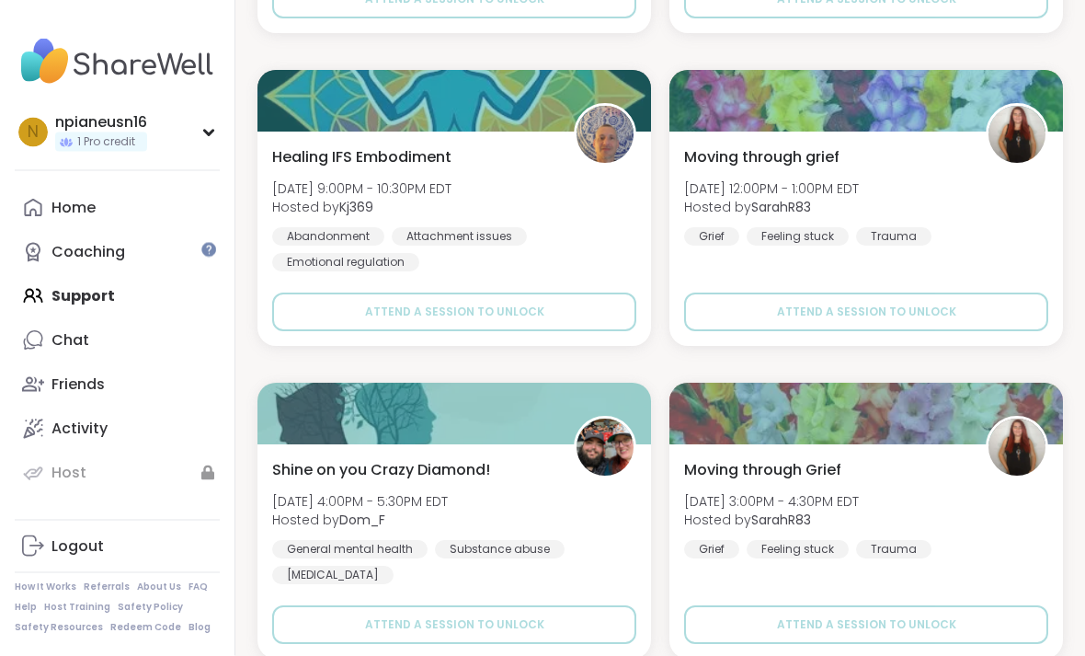
scroll to position [4977, 0]
click at [93, 357] on link "Chat" at bounding box center [117, 340] width 205 height 44
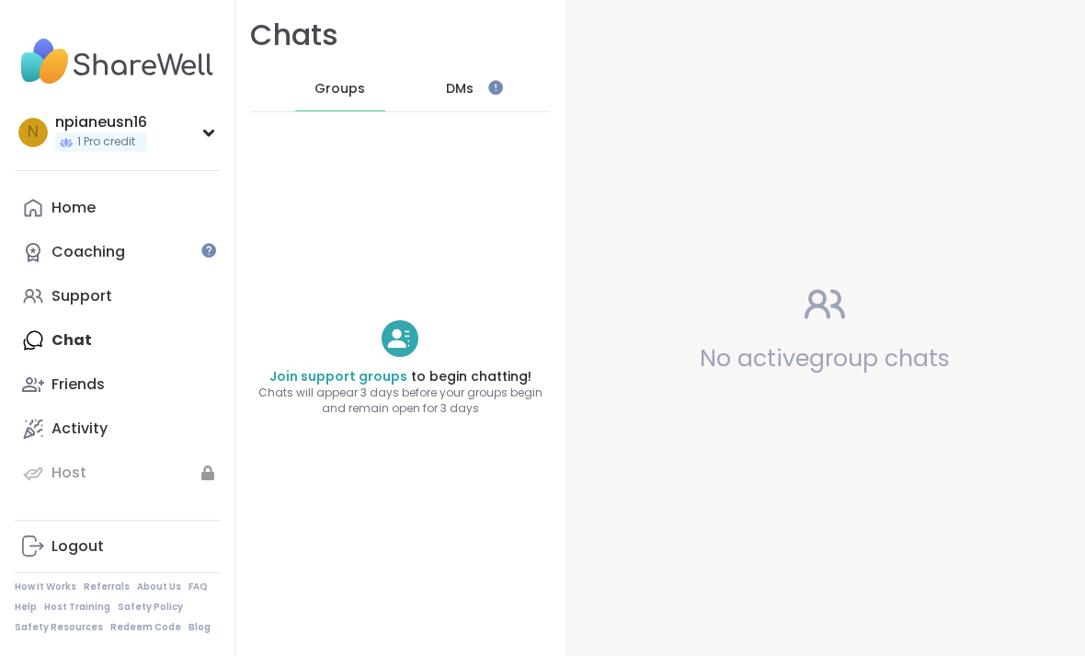
click at [130, 376] on link "Friends" at bounding box center [117, 384] width 205 height 44
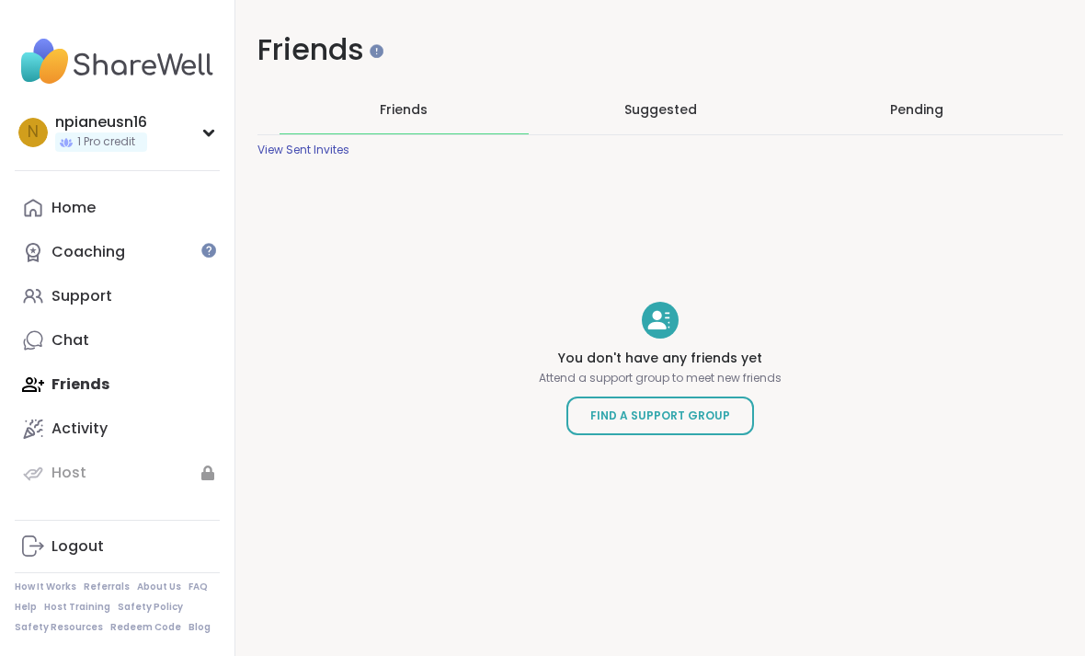
click at [681, 115] on span "Suggested" at bounding box center [660, 109] width 73 height 18
click at [709, 425] on span "Find a Support Group" at bounding box center [660, 416] width 140 height 18
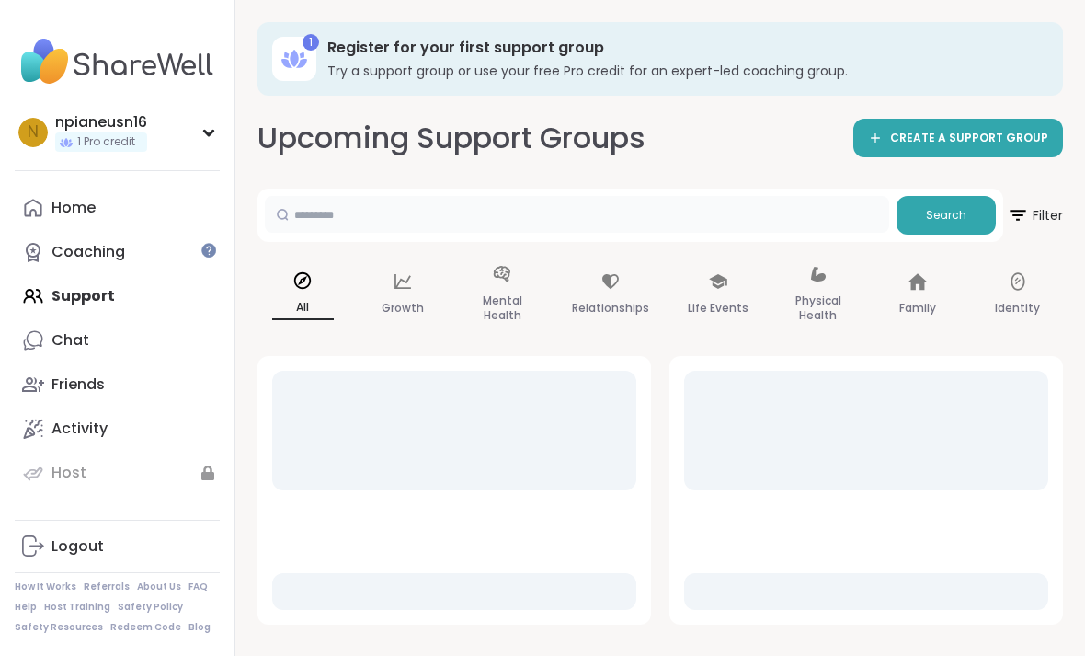
click at [467, 211] on input "text" at bounding box center [577, 214] width 624 height 37
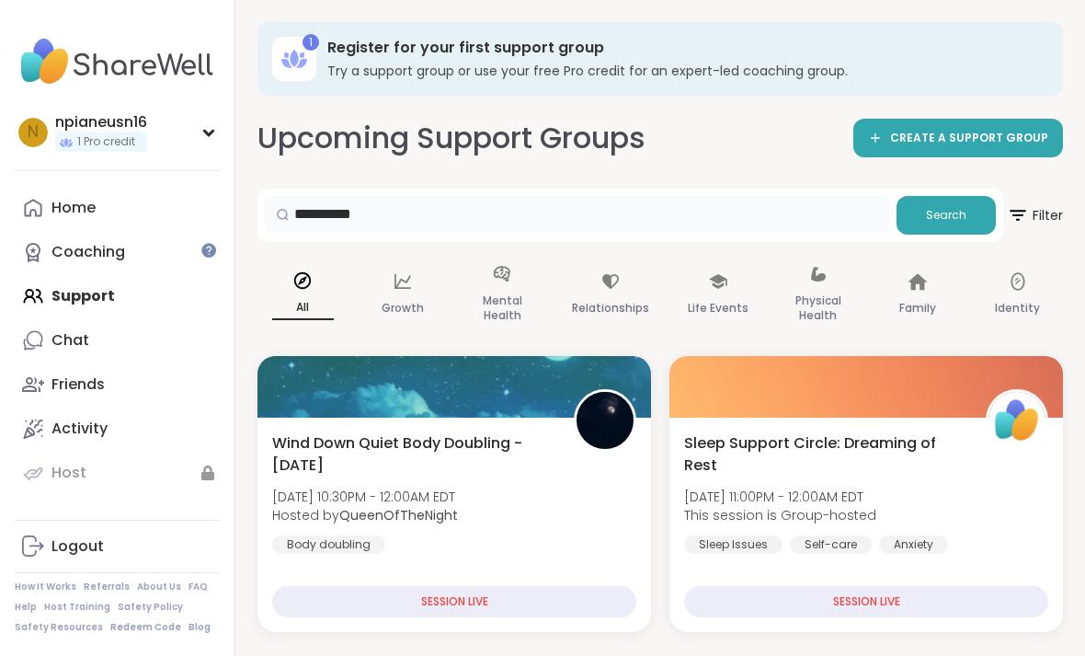
type input "**********"
click at [945, 225] on button "Search" at bounding box center [946, 215] width 99 height 39
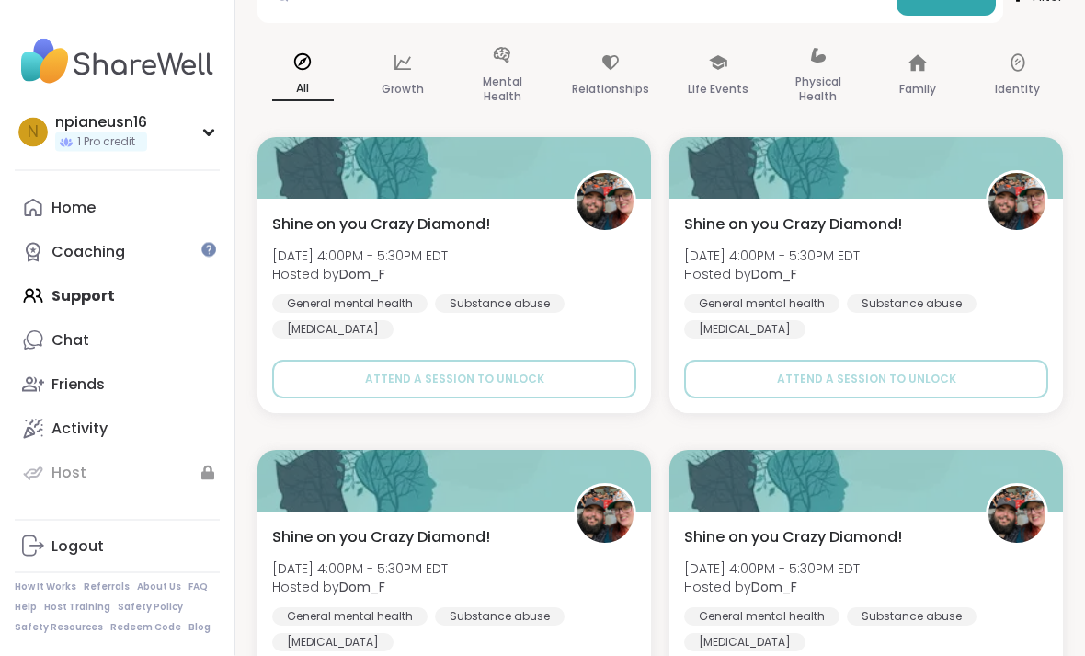
scroll to position [219, 0]
click at [601, 195] on img at bounding box center [605, 201] width 57 height 57
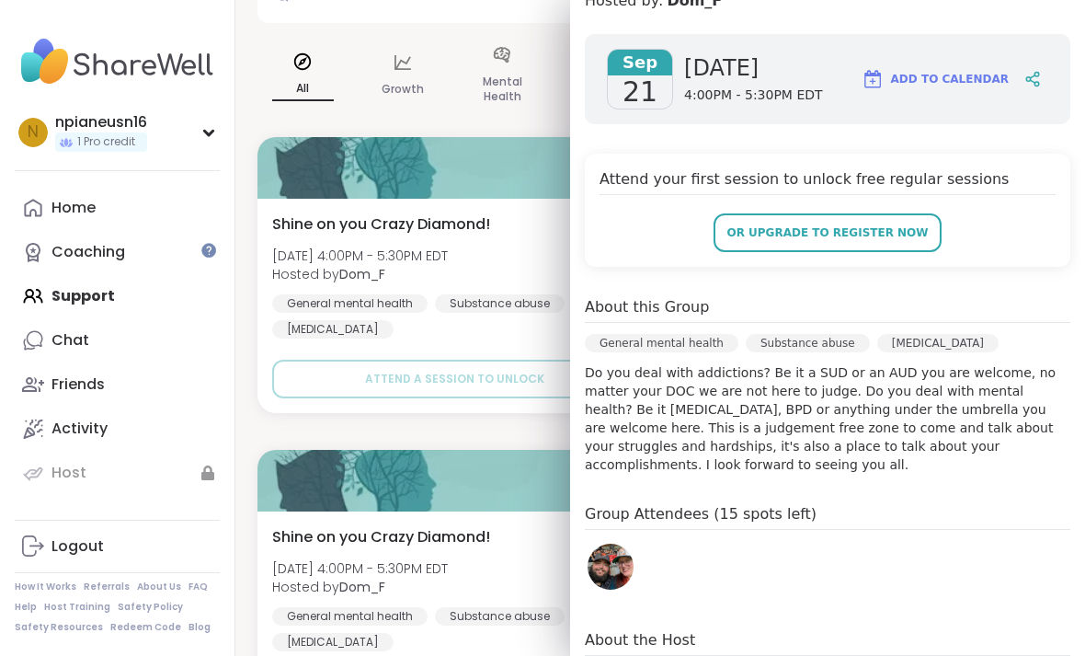
scroll to position [234, 0]
click at [625, 561] on img at bounding box center [611, 567] width 46 height 46
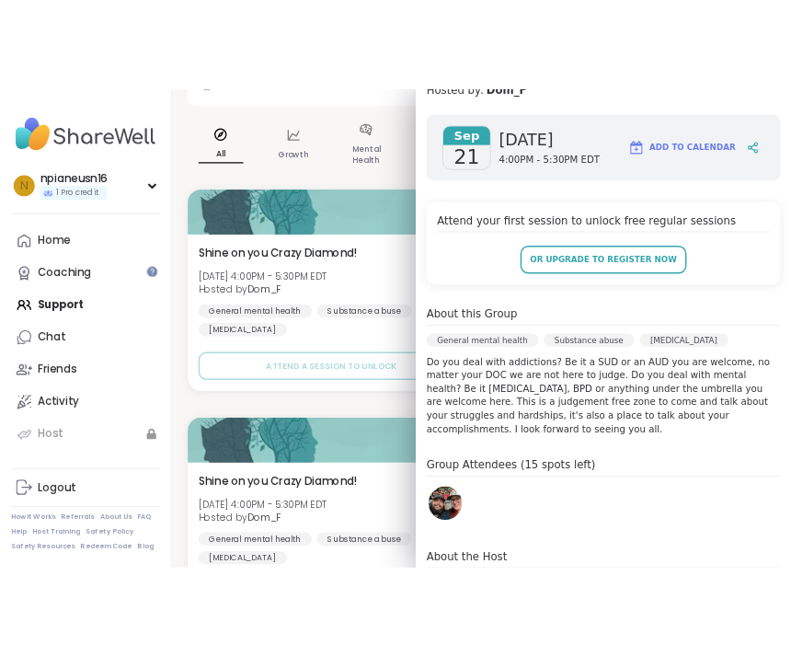
scroll to position [361, 0]
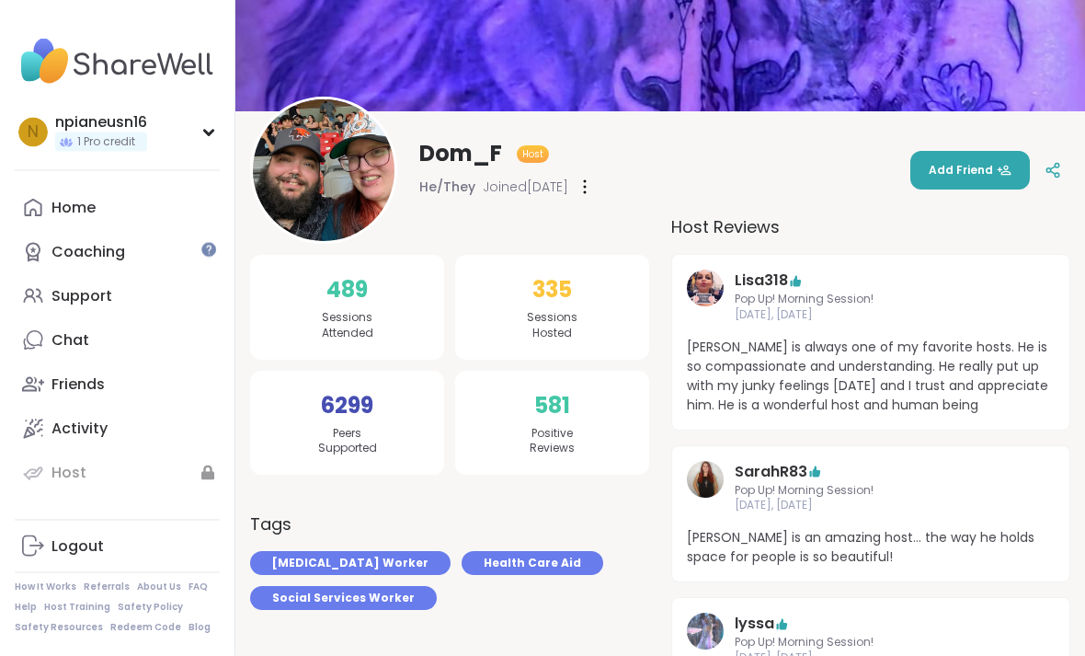
scroll to position [119, 0]
click at [973, 176] on span "Add Friend" at bounding box center [970, 170] width 83 height 17
click at [159, 259] on link "Coaching" at bounding box center [117, 252] width 205 height 44
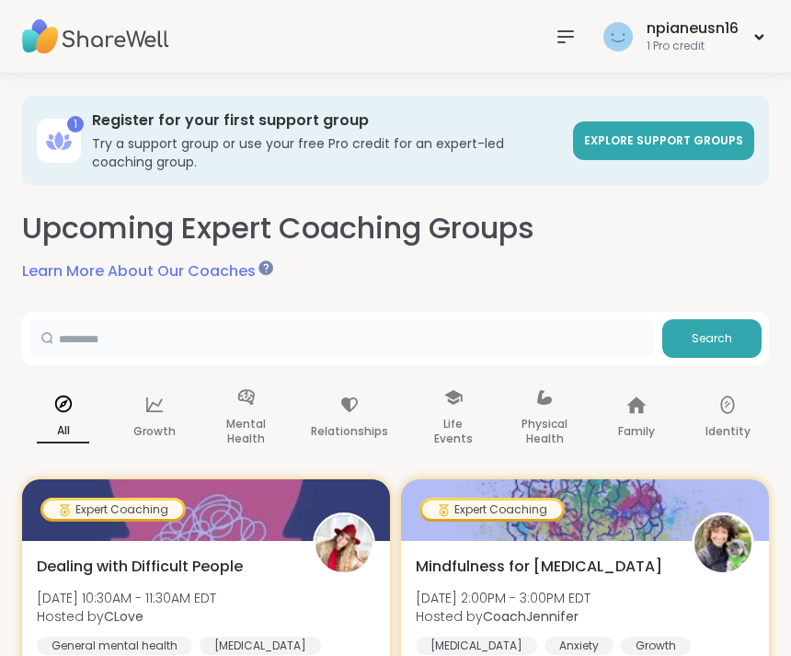
click at [368, 343] on input "text" at bounding box center [341, 337] width 625 height 37
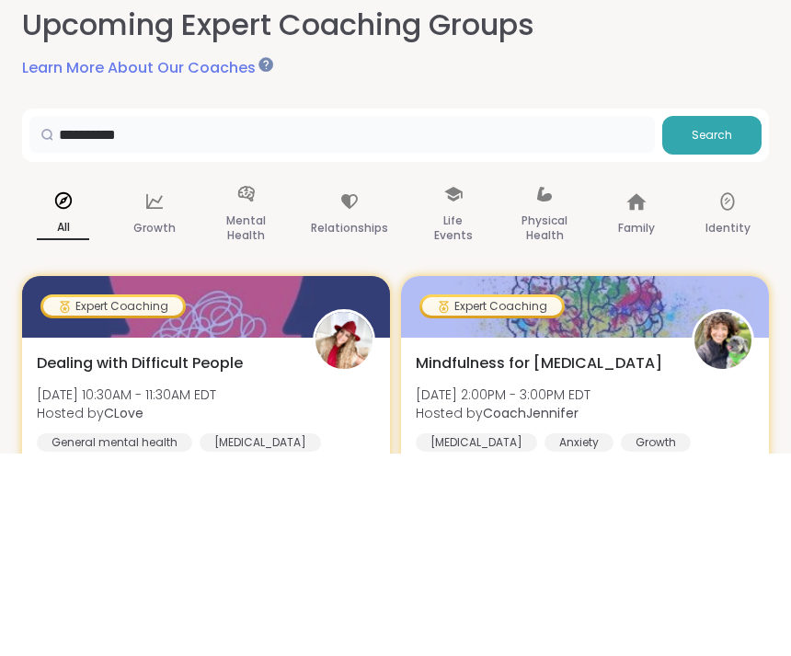
type input "*********"
click at [723, 319] on button "Search" at bounding box center [711, 338] width 99 height 39
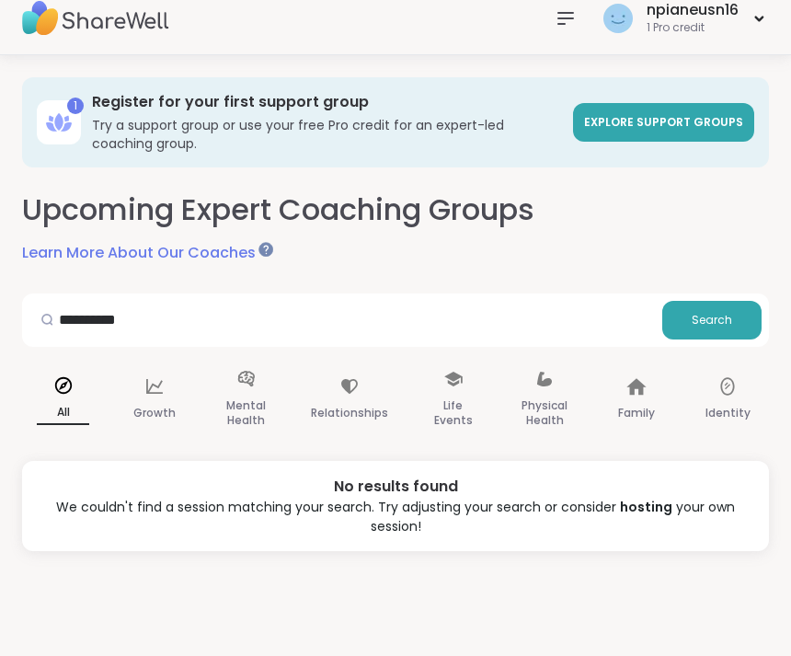
scroll to position [18, 0]
